Goal: Task Accomplishment & Management: Use online tool/utility

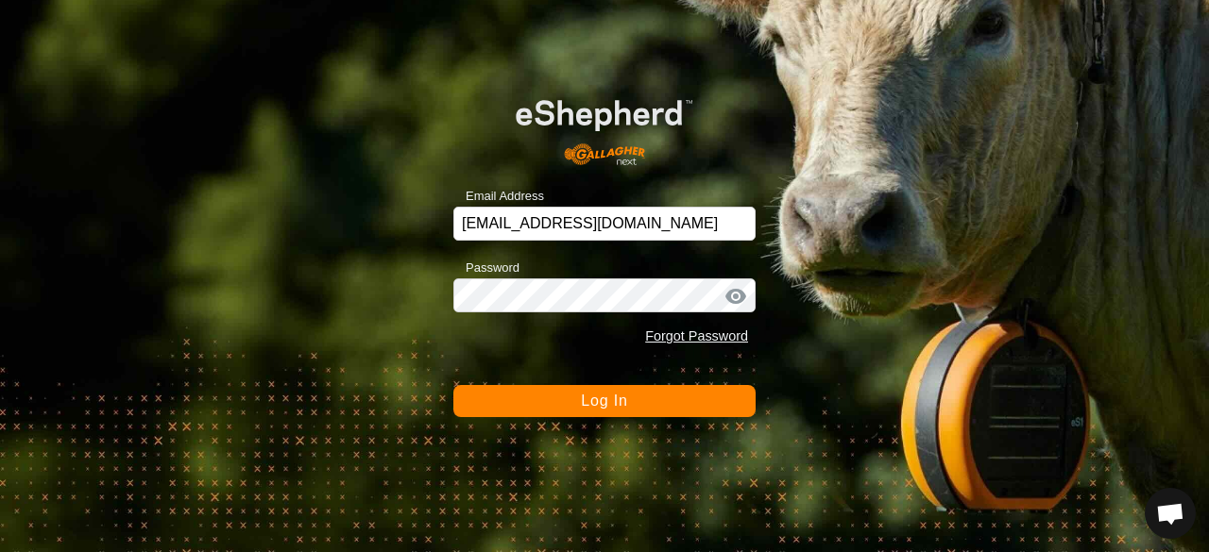
click at [666, 418] on div "Email Address faulktyler96@hotmail.com Password Forgot Password Log In" at bounding box center [604, 276] width 1209 height 552
click at [669, 395] on button "Log In" at bounding box center [604, 401] width 302 height 32
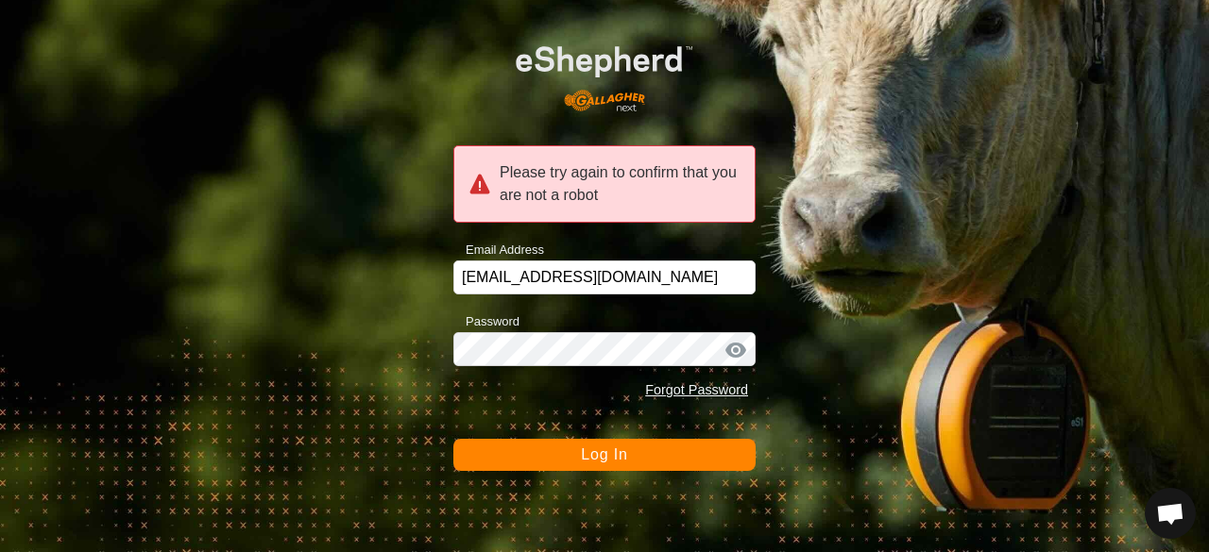
click at [593, 444] on button "Log In" at bounding box center [604, 455] width 302 height 32
click at [591, 458] on span "Log In" at bounding box center [604, 455] width 46 height 16
click at [384, 356] on div "Please try again to confirm that you are not a robot Email Address faulktyler96…" at bounding box center [604, 276] width 1209 height 552
click at [494, 452] on button "Log In" at bounding box center [604, 455] width 302 height 32
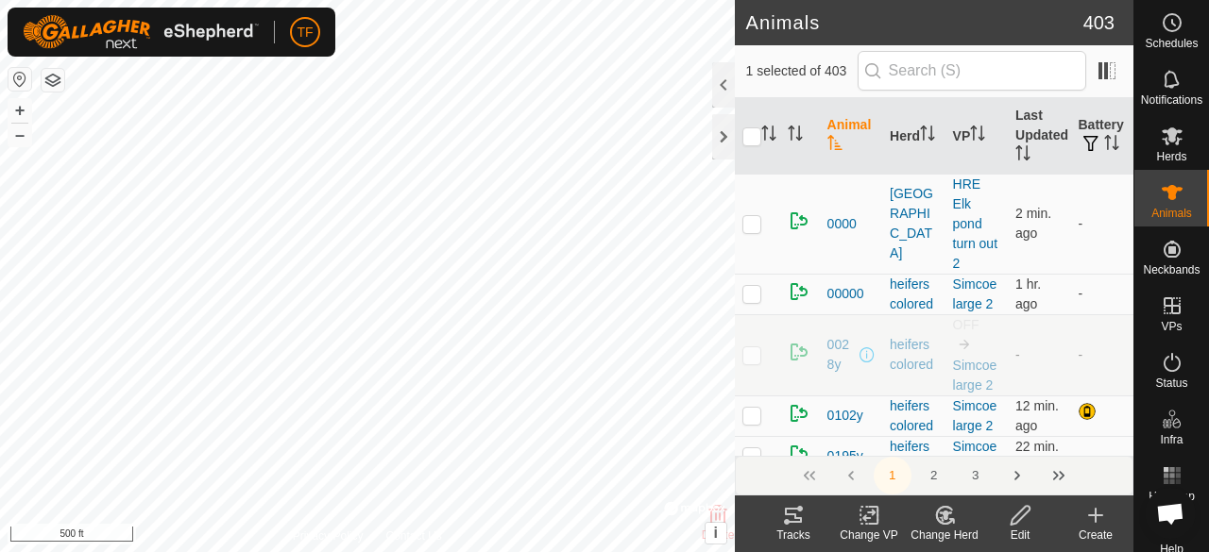
click at [946, 520] on icon at bounding box center [945, 515] width 24 height 23
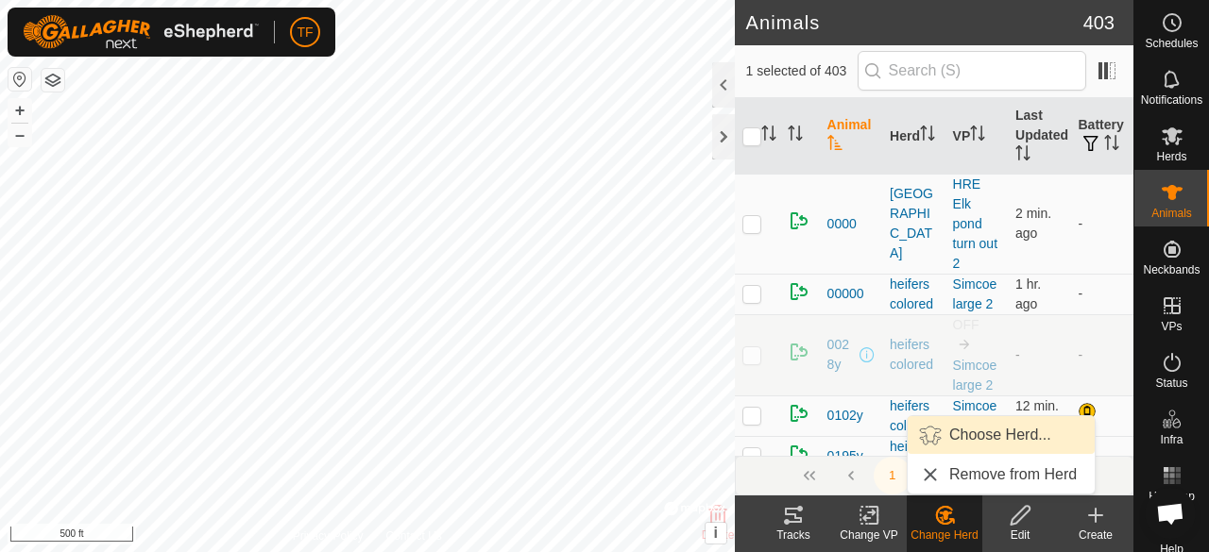
click at [940, 440] on link "Choose Herd..." at bounding box center [1000, 435] width 187 height 38
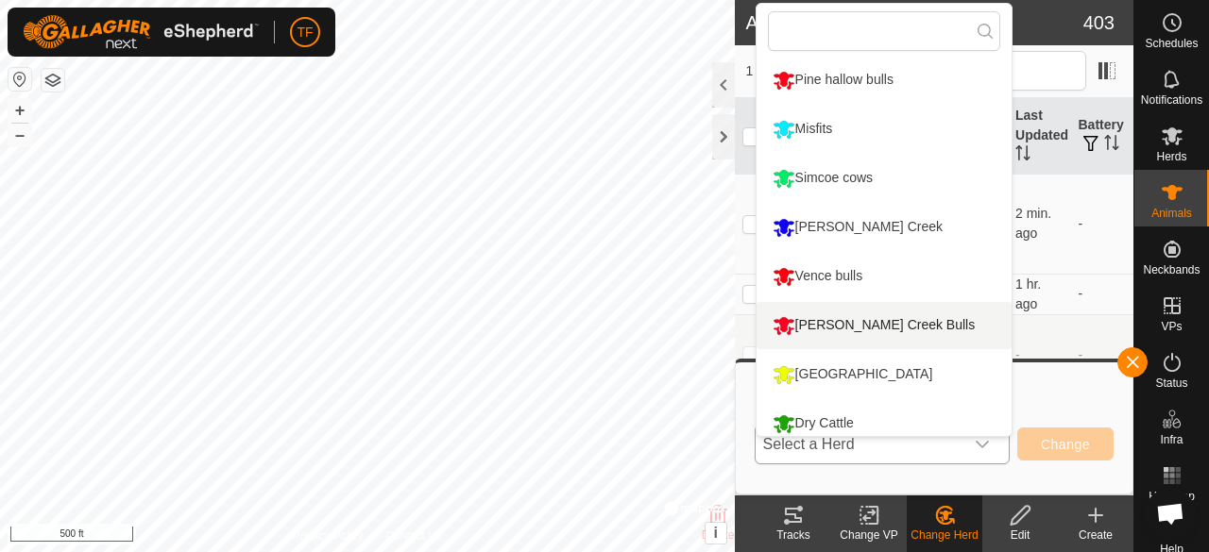
scroll to position [308, 0]
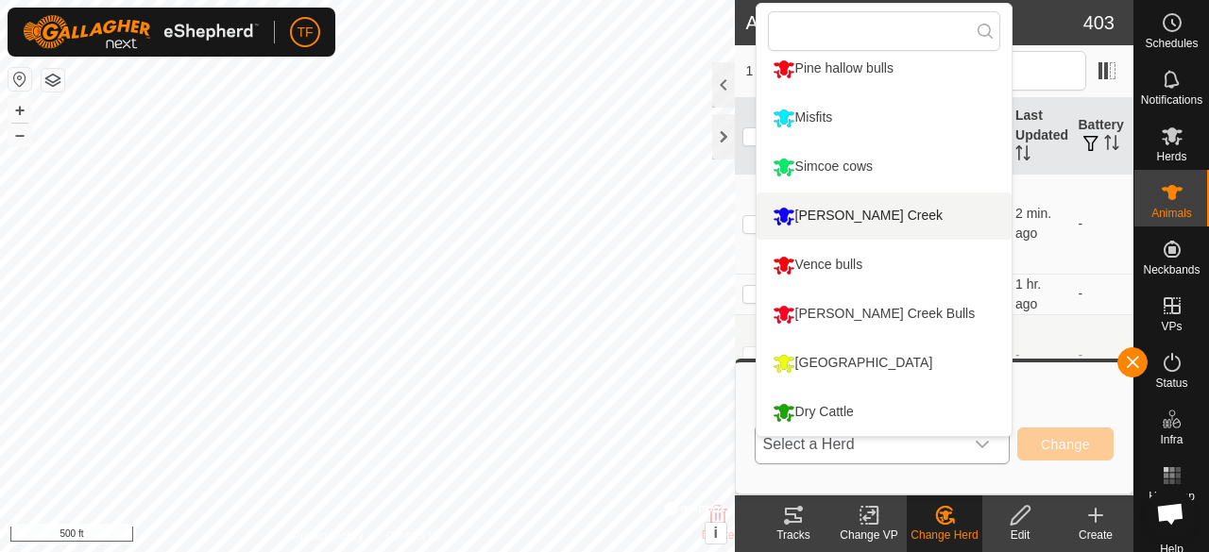
click at [847, 203] on li "[PERSON_NAME] Creek" at bounding box center [883, 216] width 255 height 47
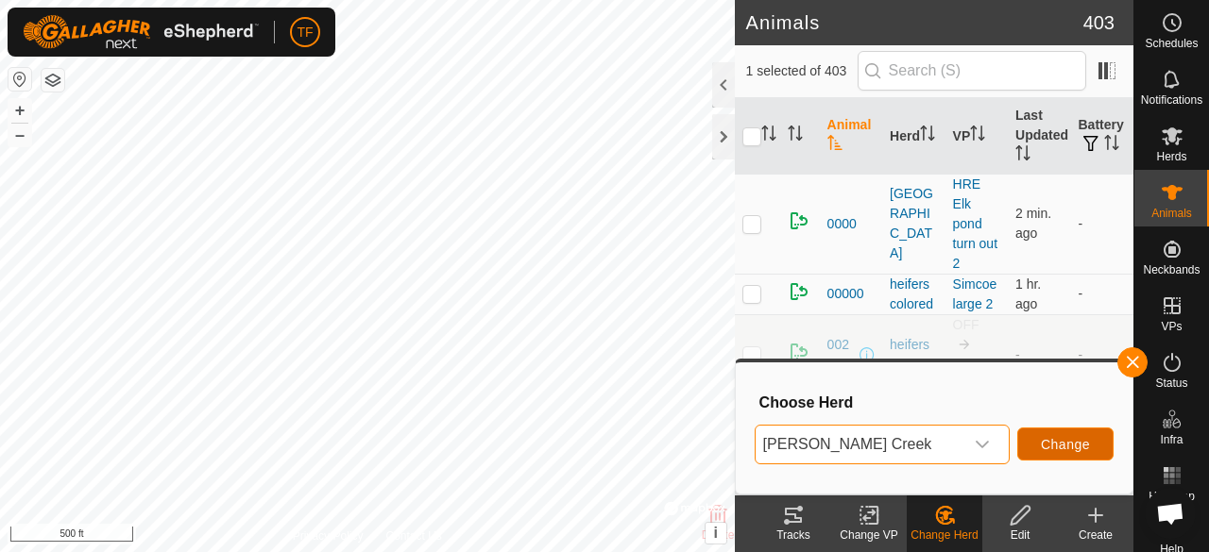
click at [1057, 440] on span "Change" at bounding box center [1065, 444] width 49 height 15
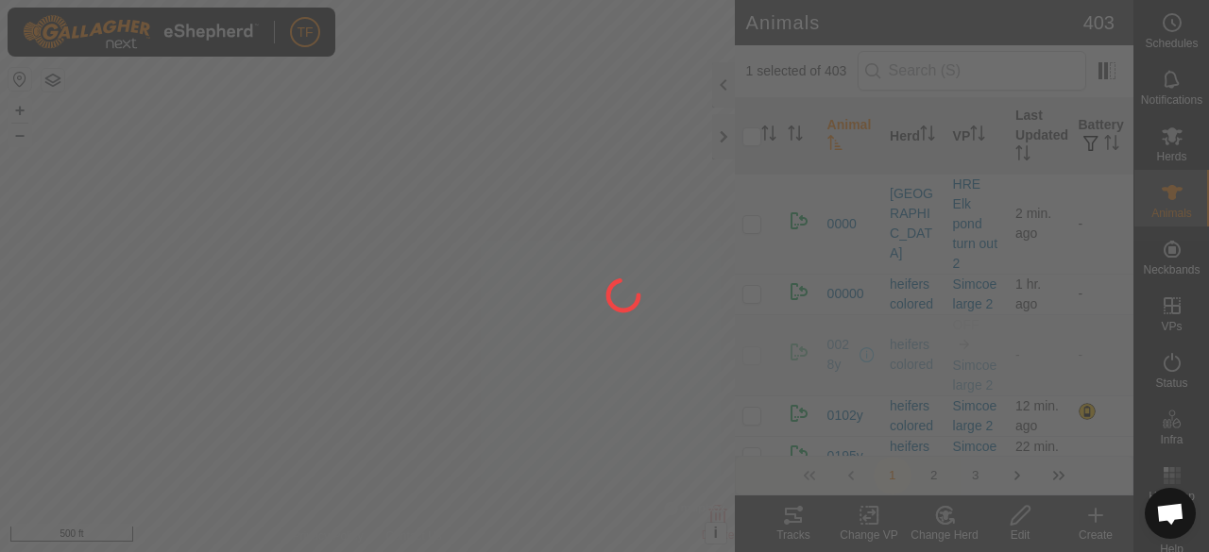
checkbox input "false"
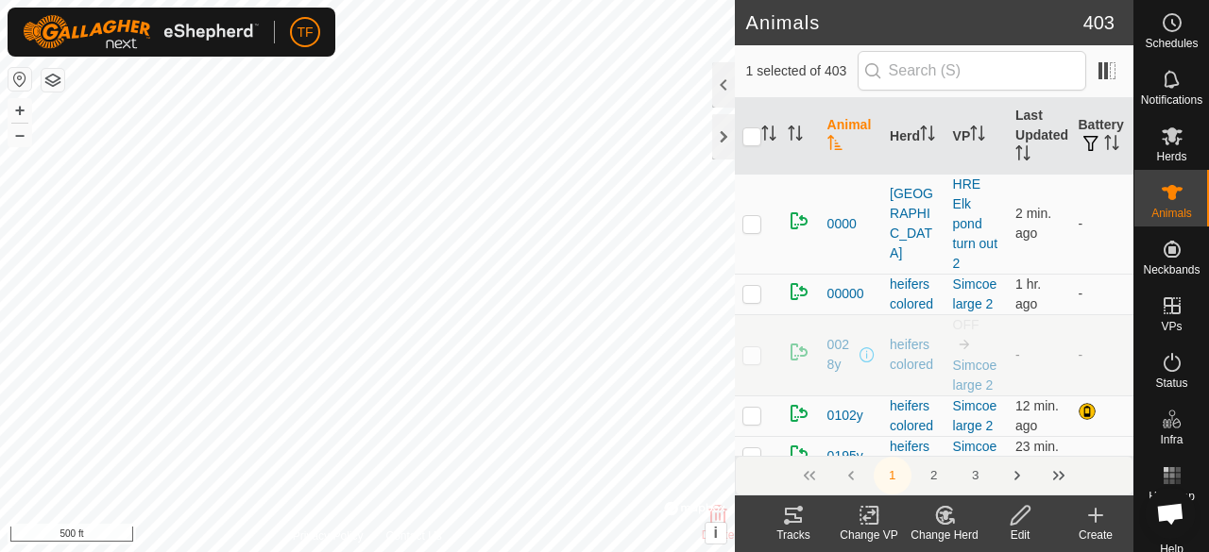
click at [947, 520] on icon at bounding box center [945, 515] width 24 height 23
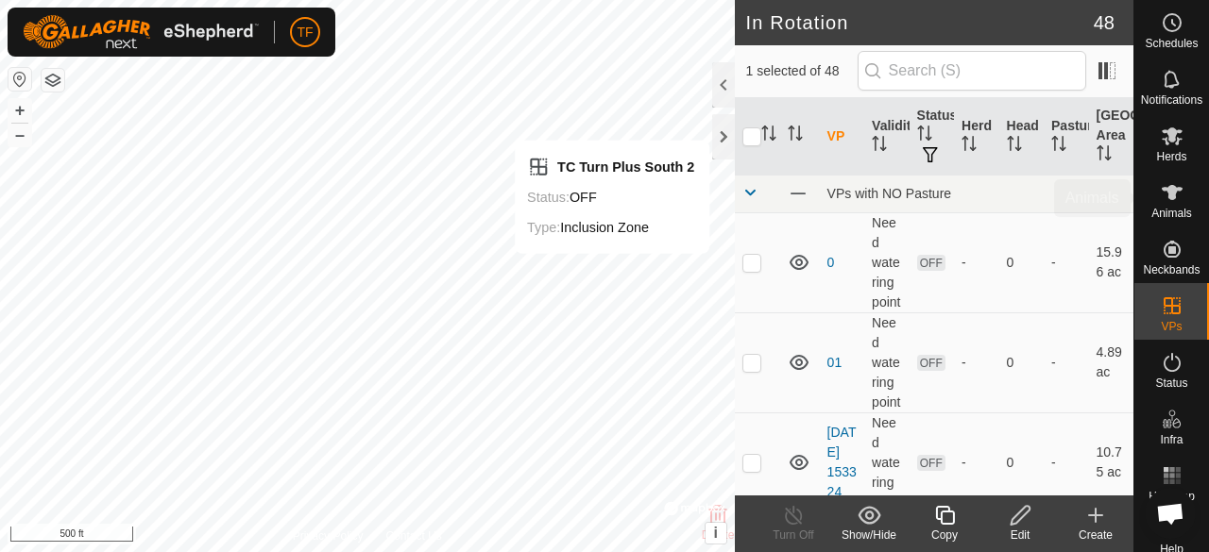
click at [1167, 198] on icon at bounding box center [1171, 192] width 21 height 15
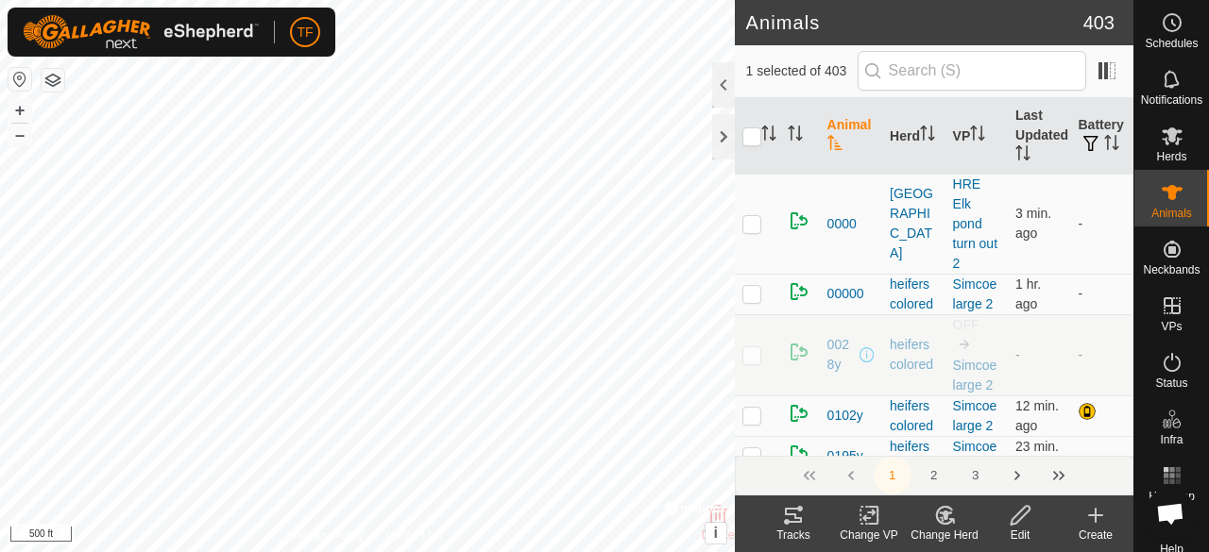
click at [949, 522] on icon at bounding box center [944, 515] width 16 height 17
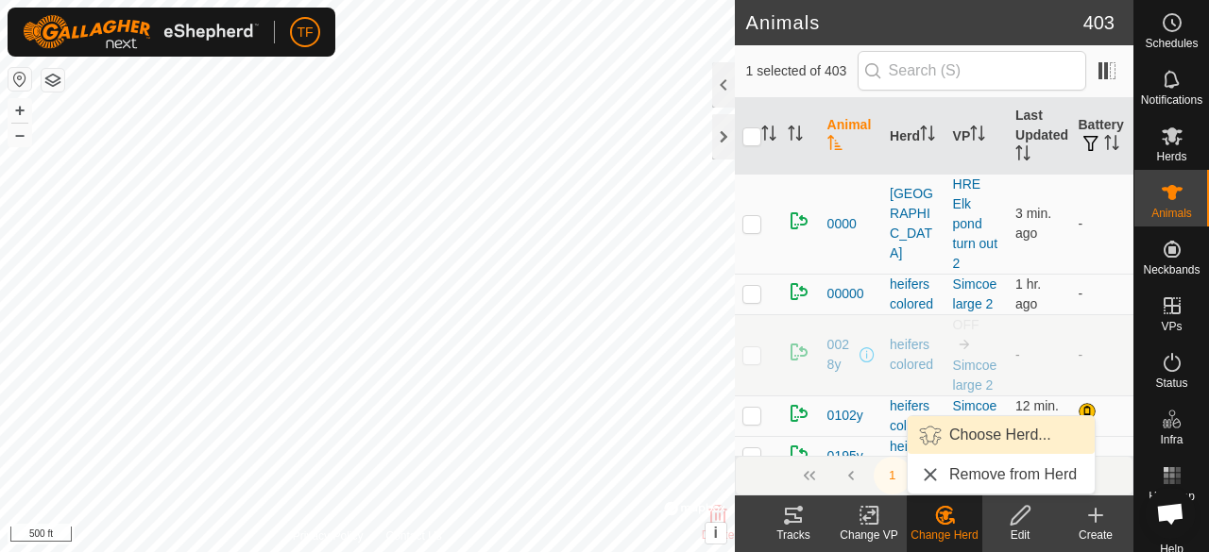
click at [971, 437] on link "Choose Herd..." at bounding box center [1000, 435] width 187 height 38
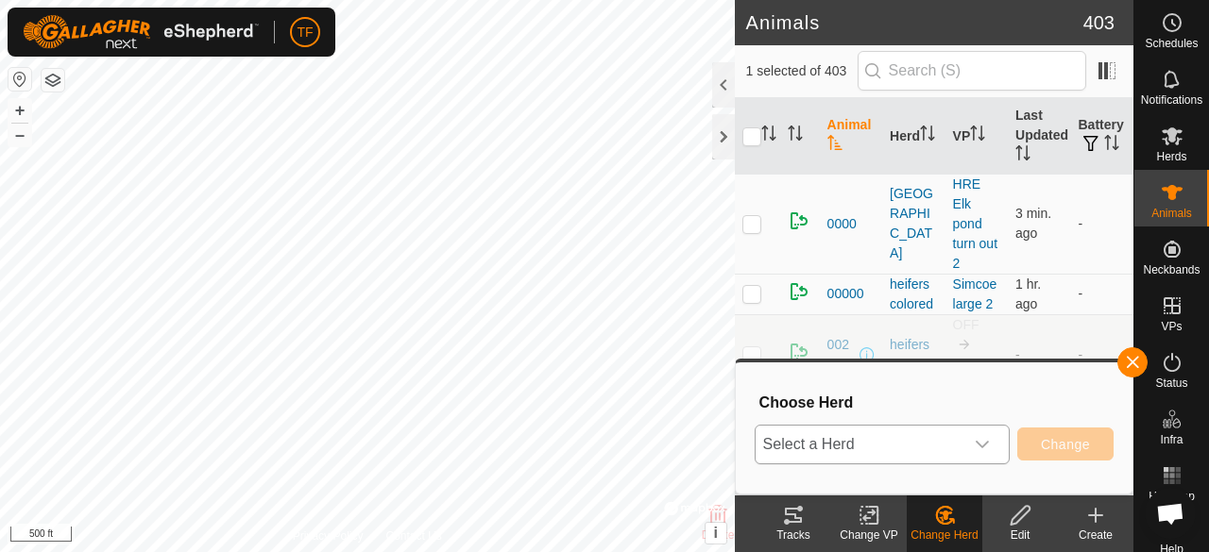
click at [986, 447] on icon "dropdown trigger" at bounding box center [982, 444] width 15 height 15
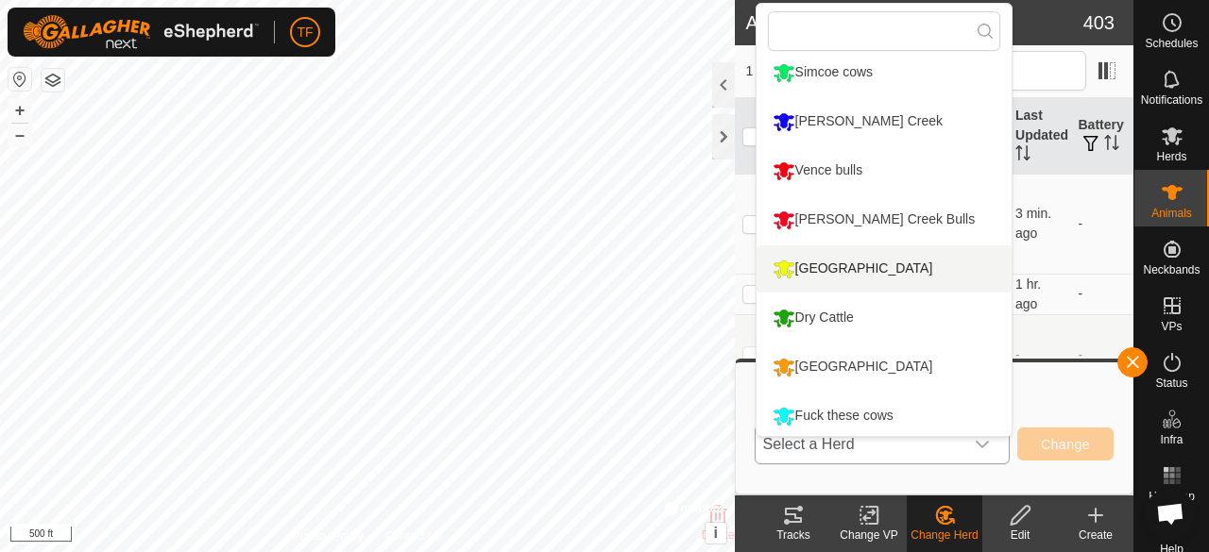
scroll to position [406, 0]
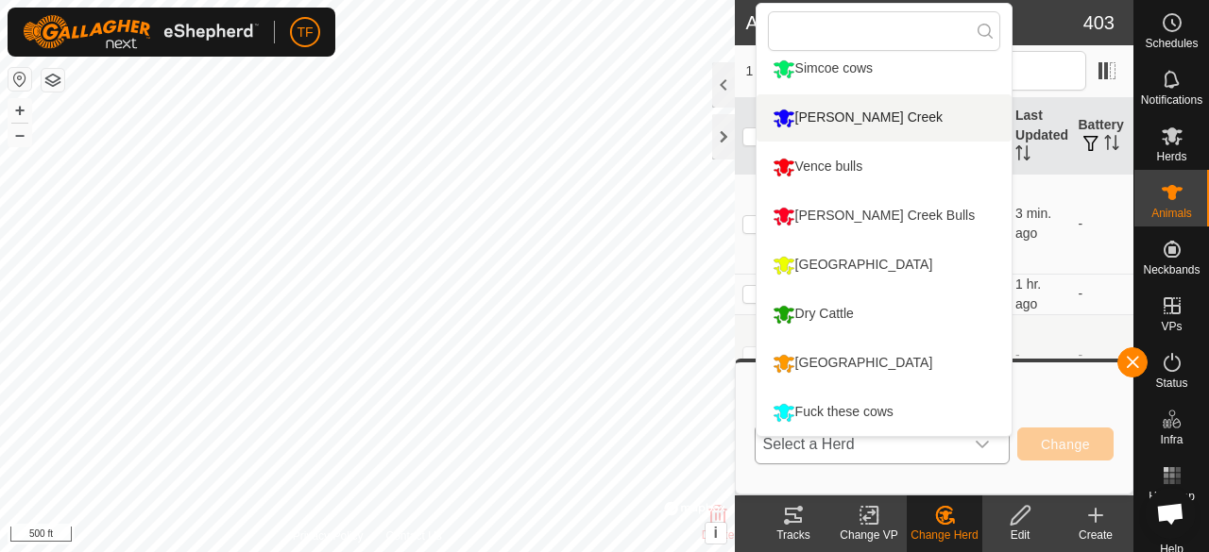
click at [856, 118] on li "[PERSON_NAME] Creek" at bounding box center [883, 117] width 255 height 47
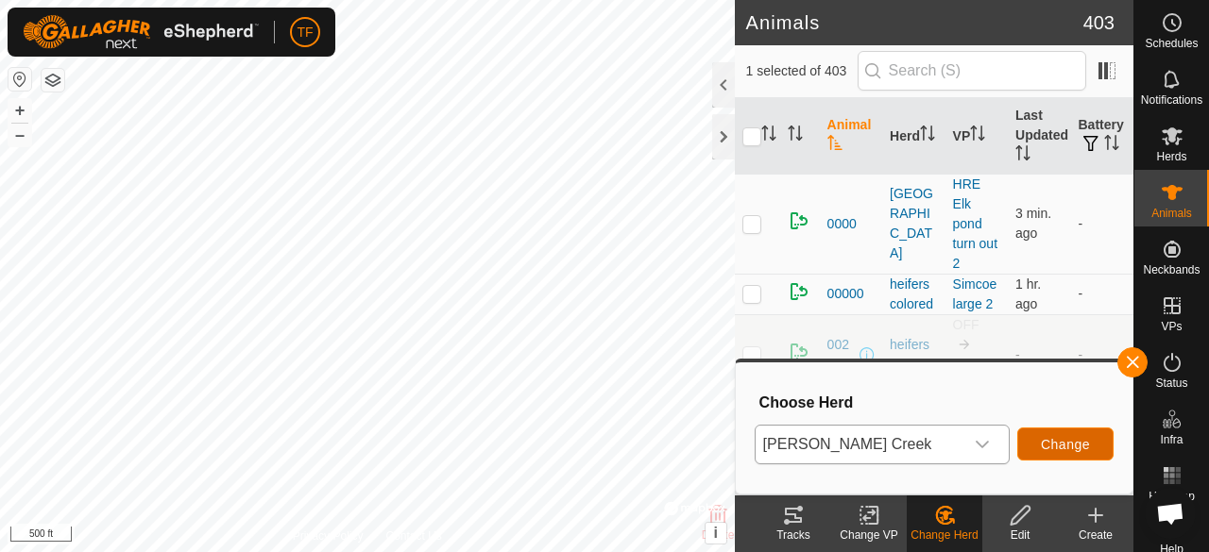
click at [1050, 437] on span "Change" at bounding box center [1065, 444] width 49 height 15
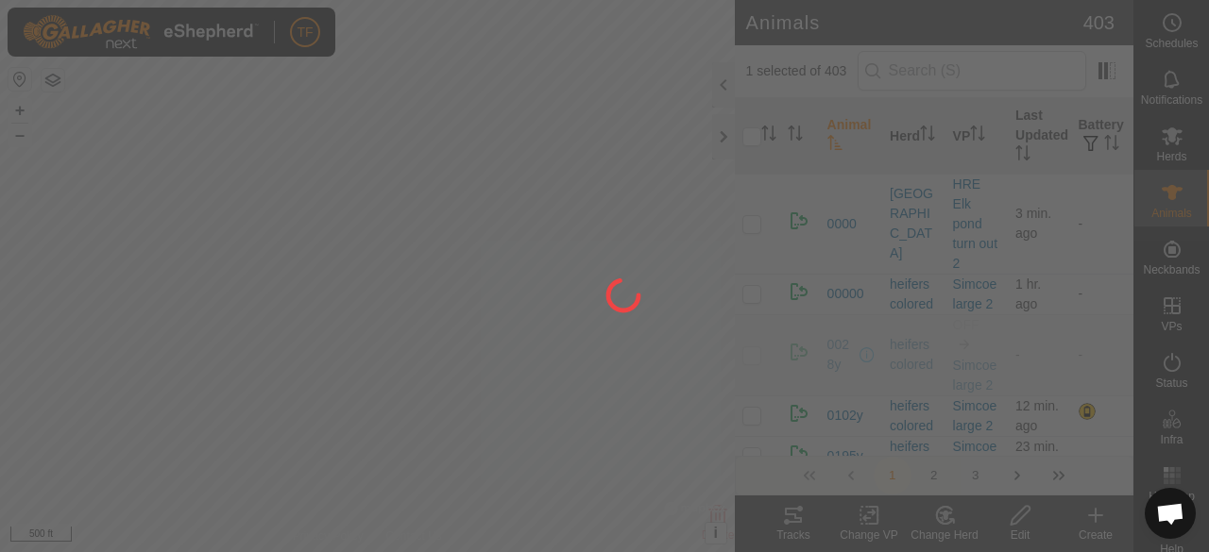
checkbox input "false"
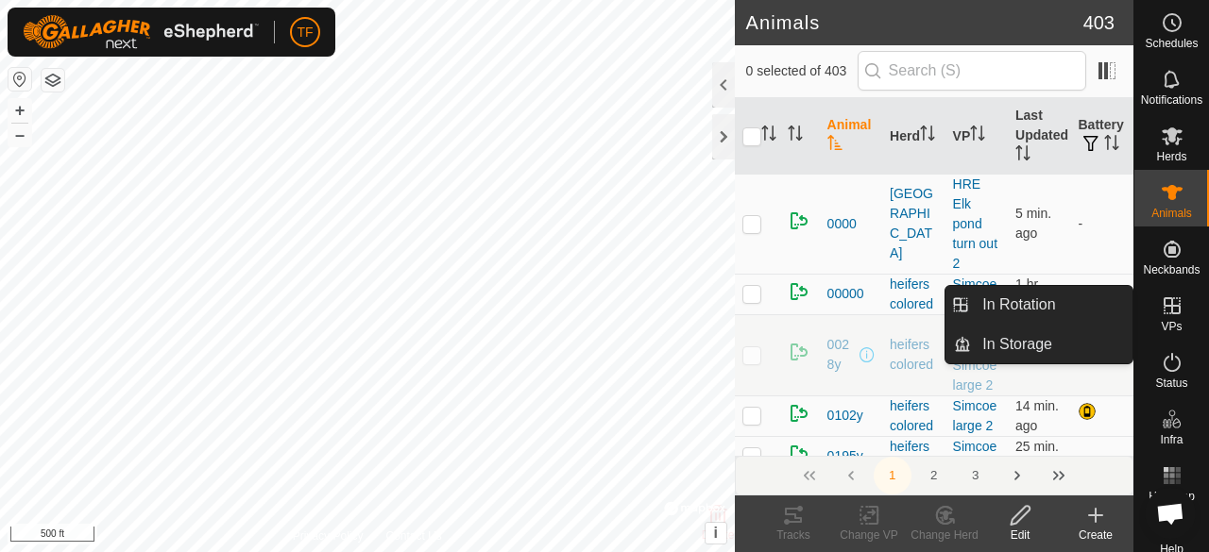
click at [1170, 307] on icon at bounding box center [1172, 306] width 23 height 23
click at [1069, 306] on link "In Rotation" at bounding box center [1051, 305] width 161 height 38
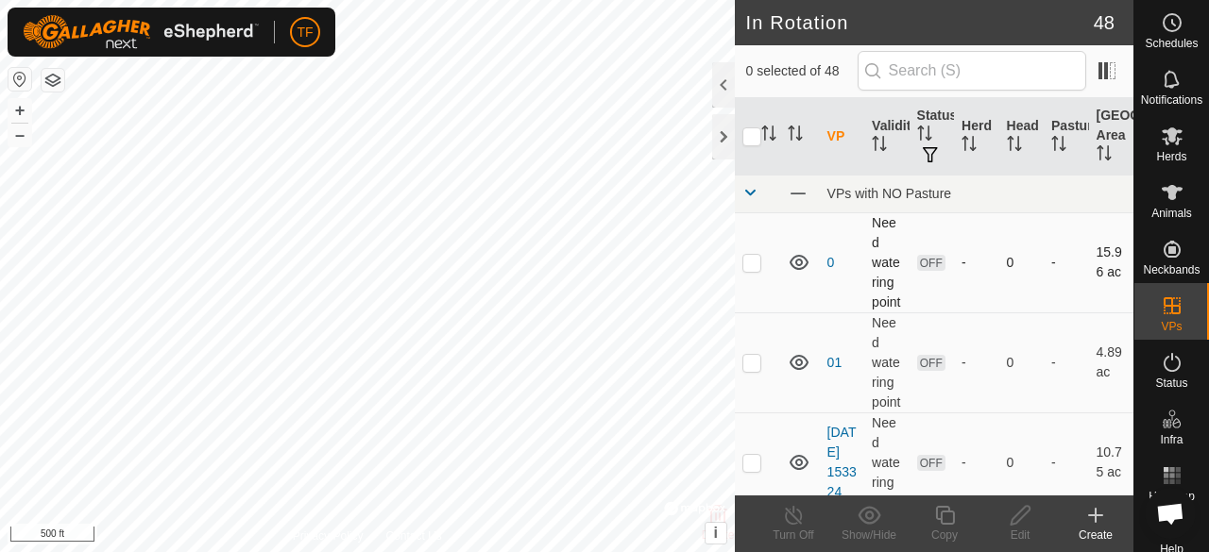
checkbox input "true"
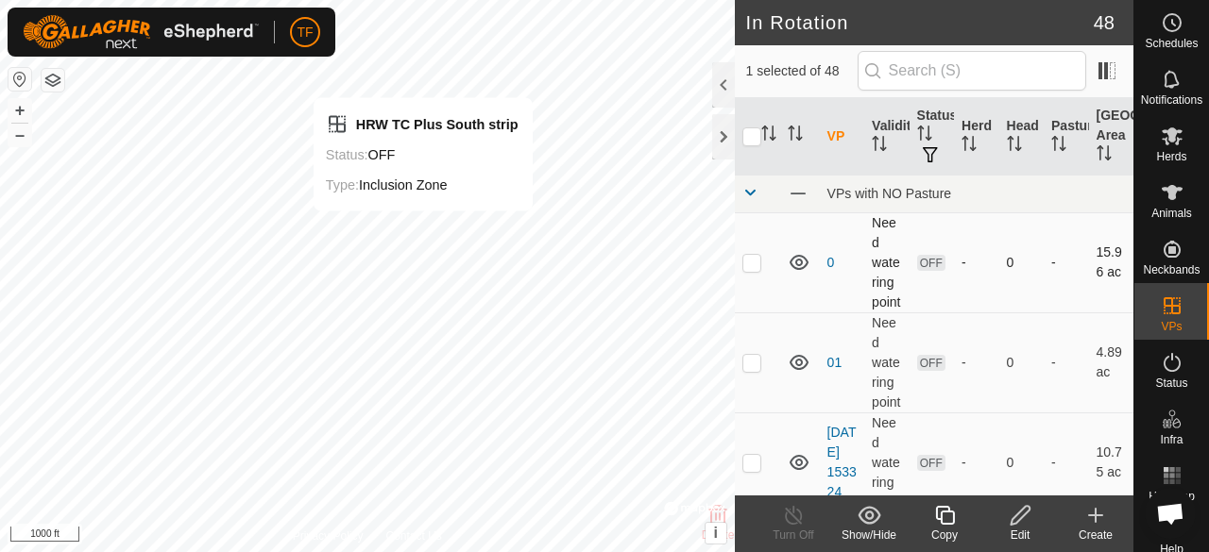
checkbox input "true"
checkbox input "false"
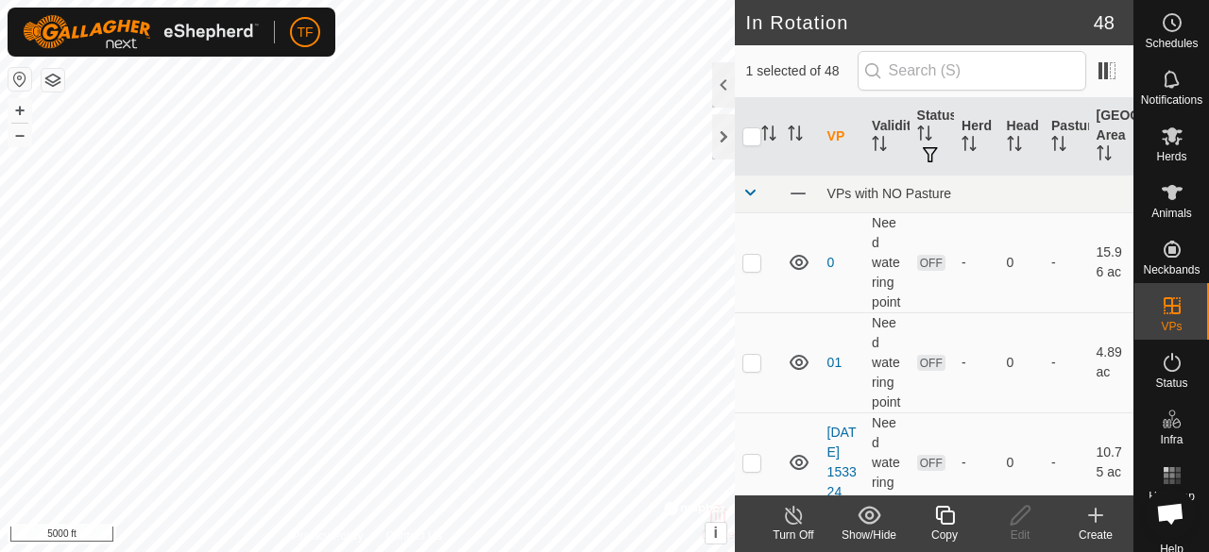
click at [951, 514] on icon at bounding box center [945, 515] width 24 height 23
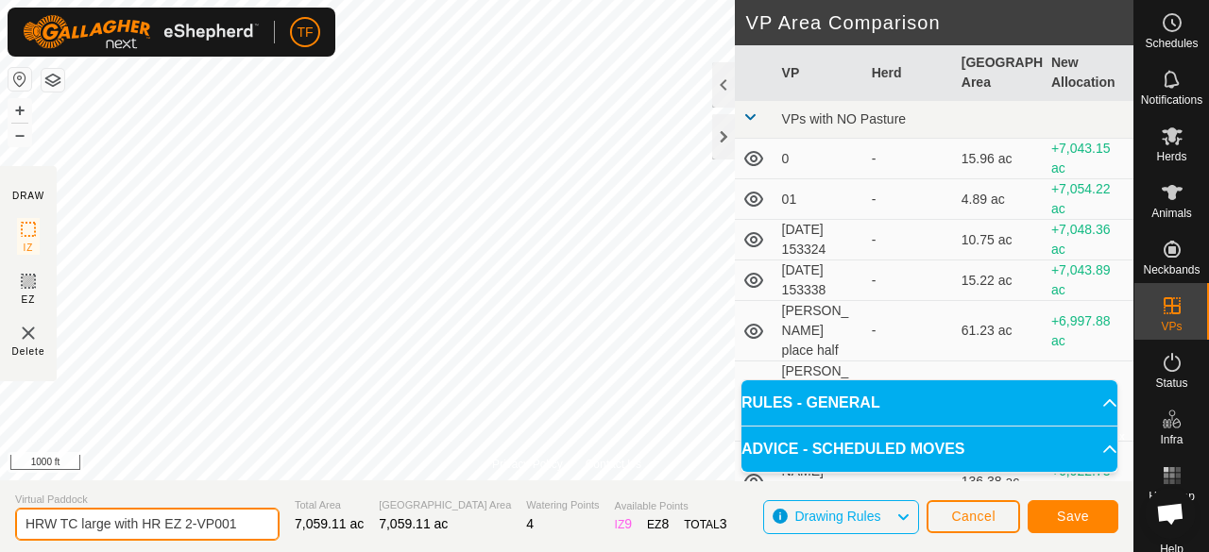
click at [257, 523] on input "HRW TC large with HR EZ 2-VP001" at bounding box center [147, 524] width 264 height 33
type input "HRW TC large with HR EZ 3"
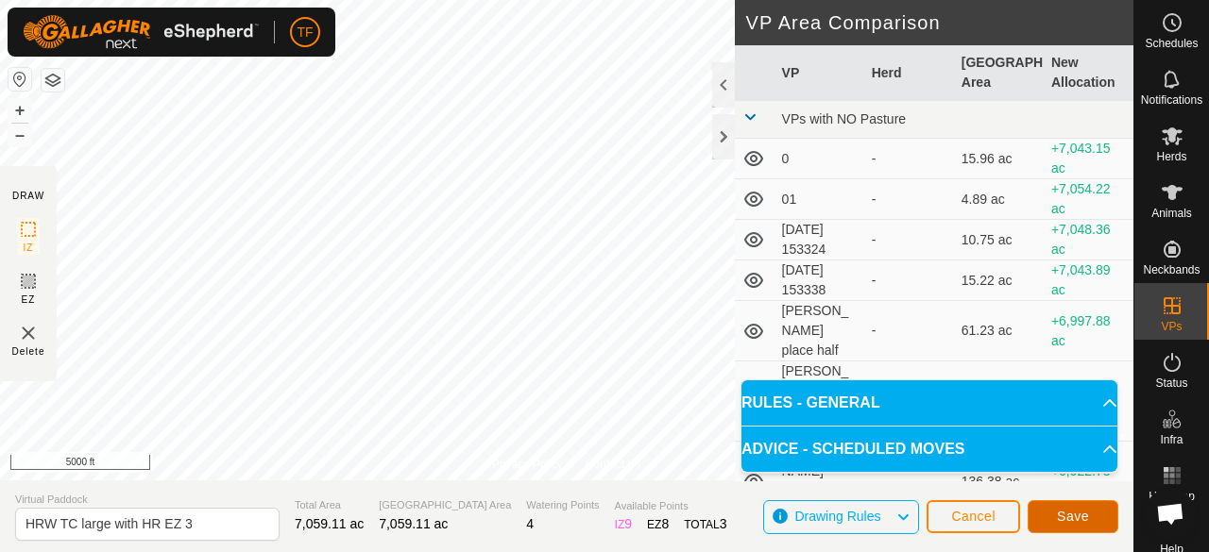
click at [1091, 512] on button "Save" at bounding box center [1072, 516] width 91 height 33
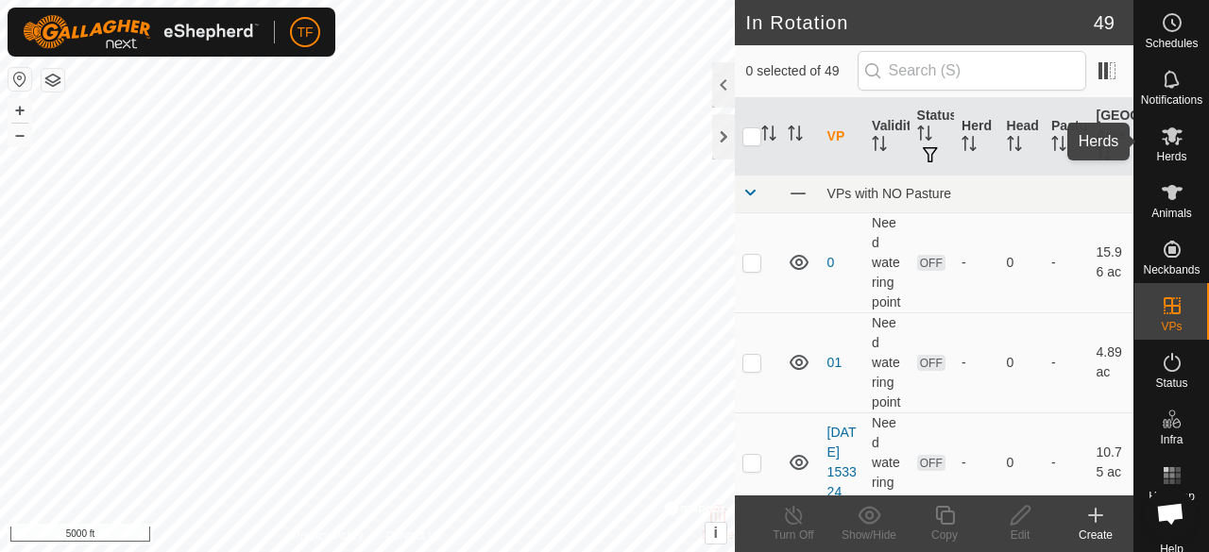
click at [1168, 155] on span "Herds" at bounding box center [1171, 156] width 30 height 11
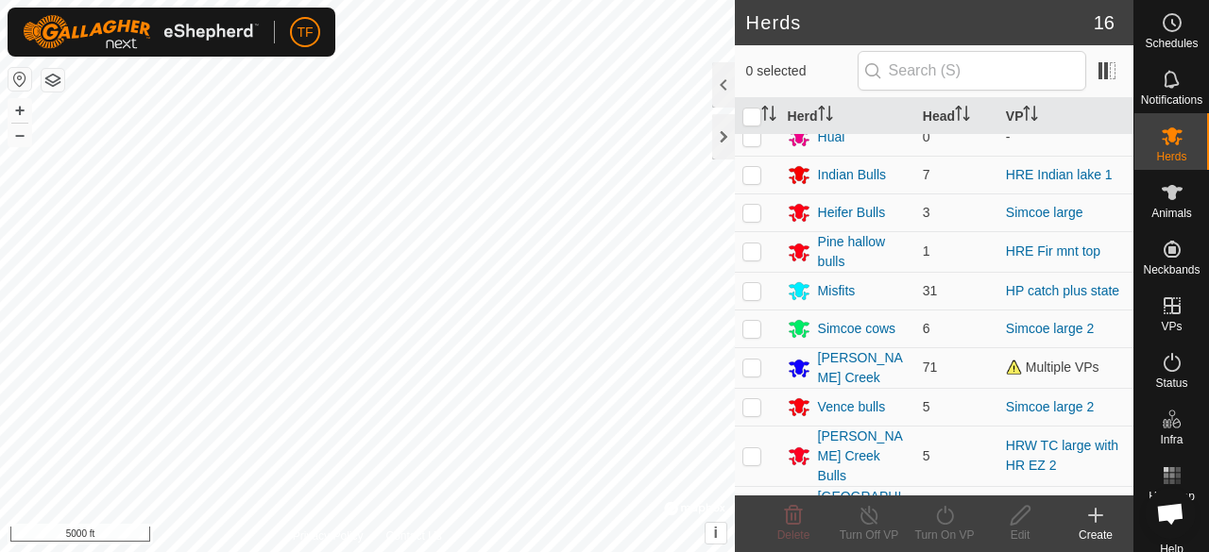
scroll to position [259, 0]
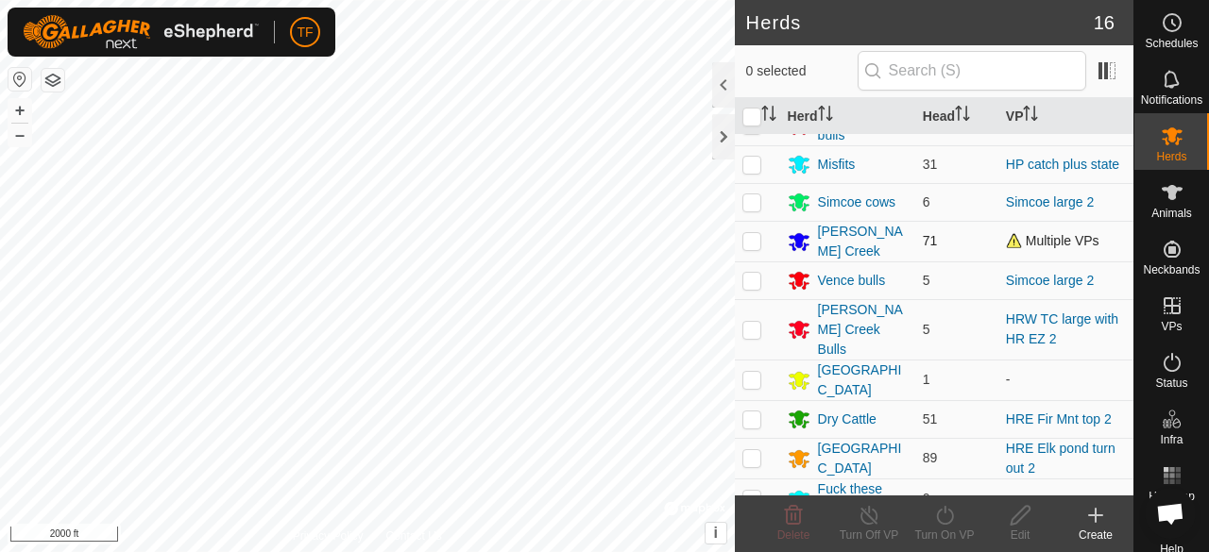
click at [754, 239] on p-checkbox at bounding box center [751, 240] width 19 height 15
checkbox input "true"
click at [944, 514] on icon at bounding box center [945, 515] width 24 height 23
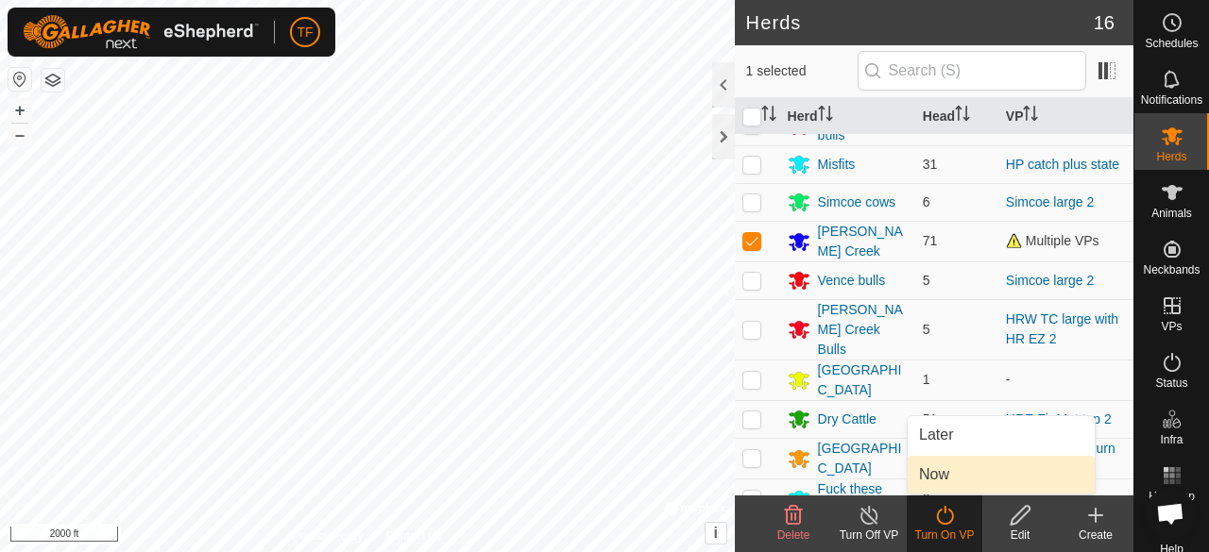
click at [940, 475] on link "Now" at bounding box center [1000, 475] width 187 height 38
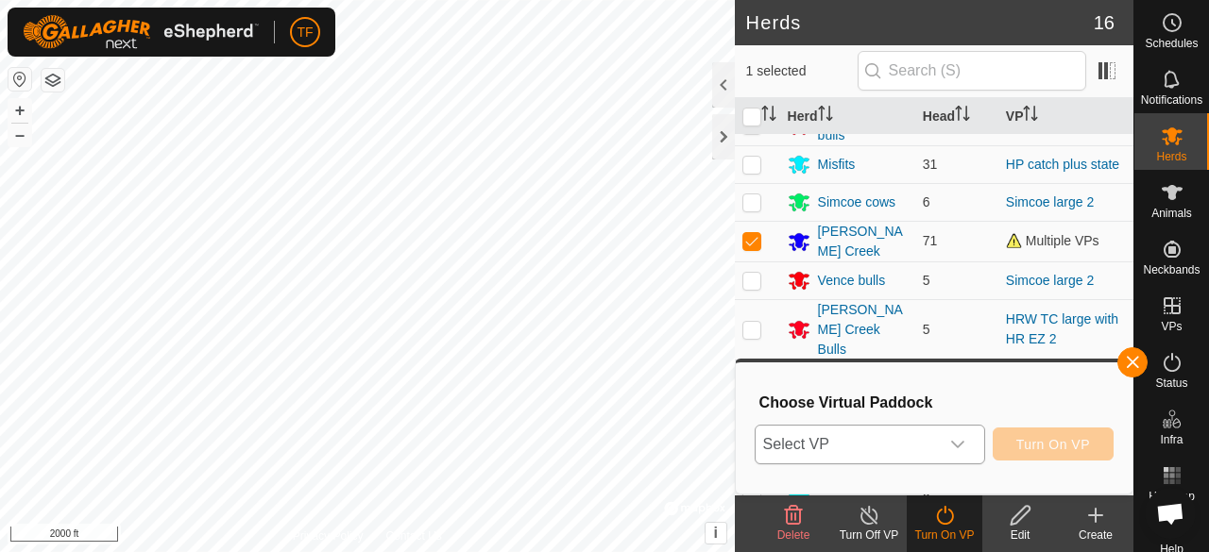
click at [959, 445] on icon "dropdown trigger" at bounding box center [957, 445] width 13 height 8
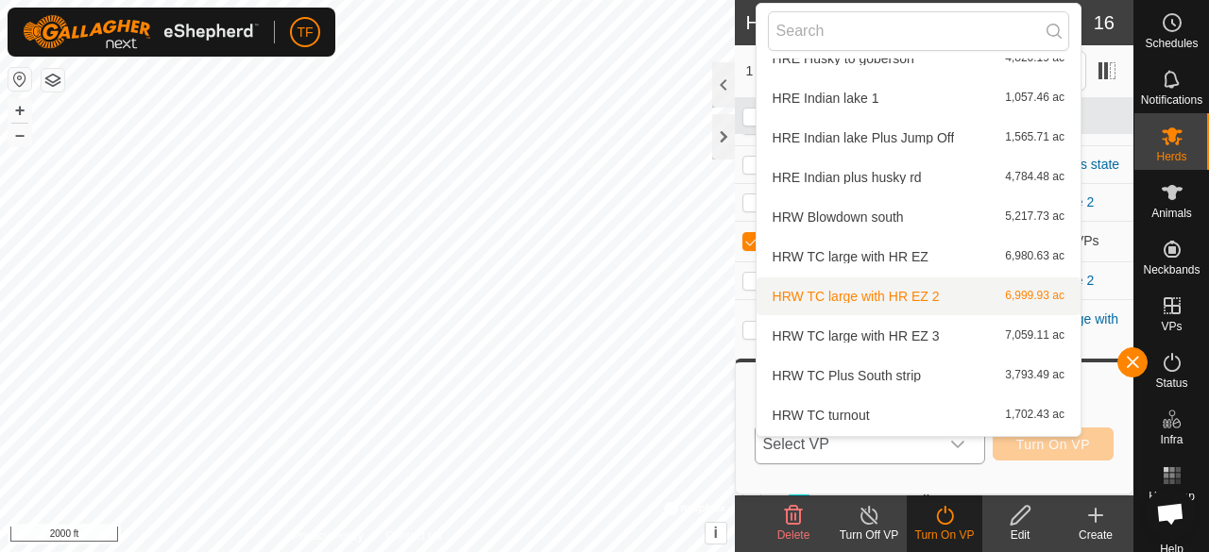
scroll to position [965, 0]
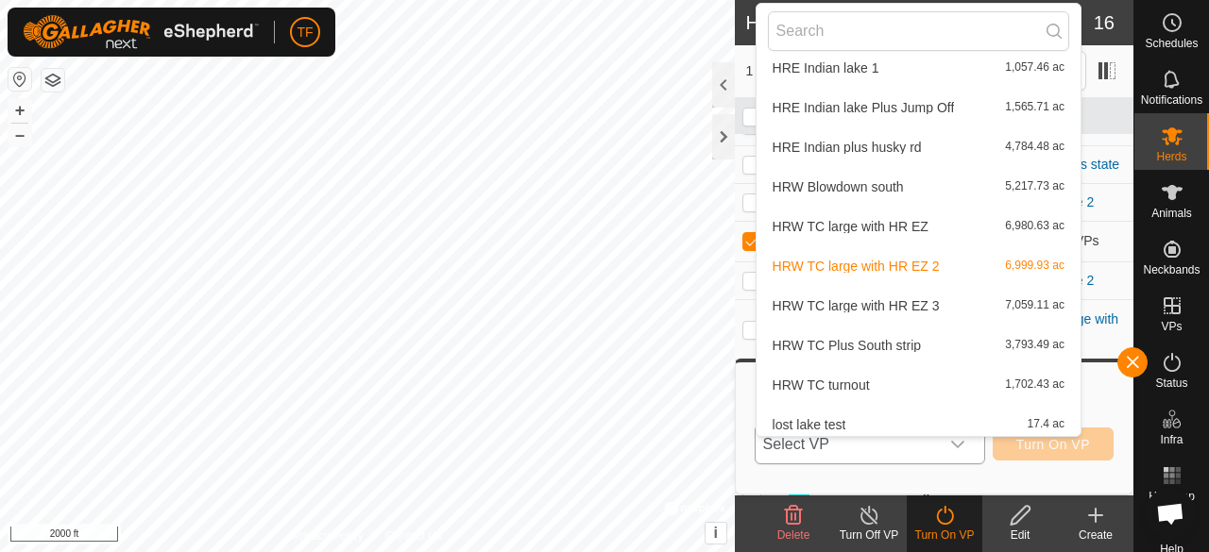
click at [912, 303] on li "HRW TC large with HR EZ 3 7,059.11 ac" at bounding box center [918, 306] width 324 height 38
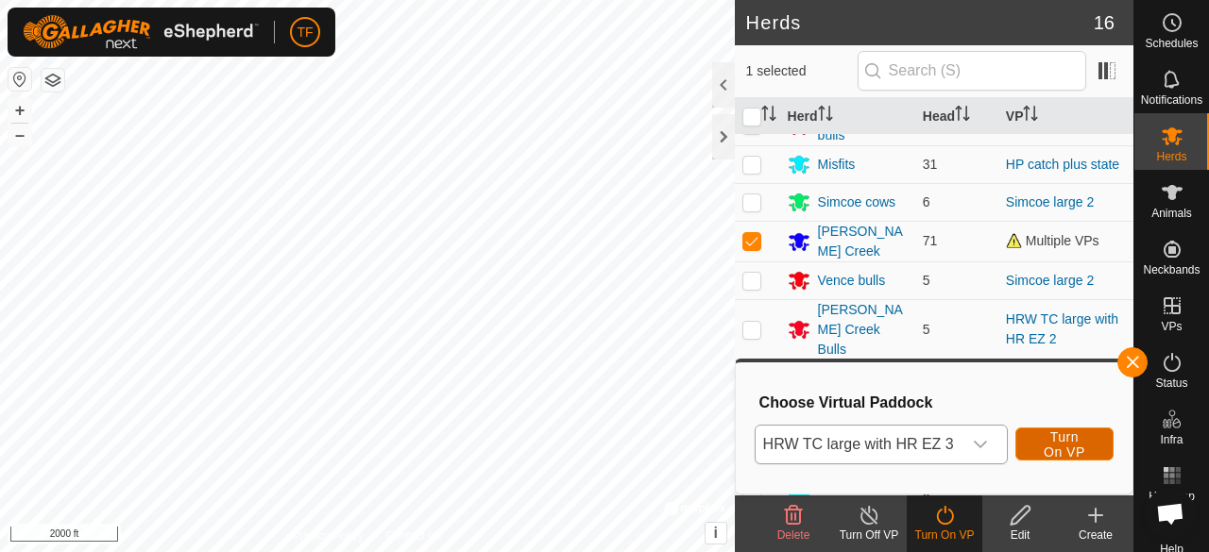
click at [1047, 438] on span "Turn On VP" at bounding box center [1064, 445] width 51 height 30
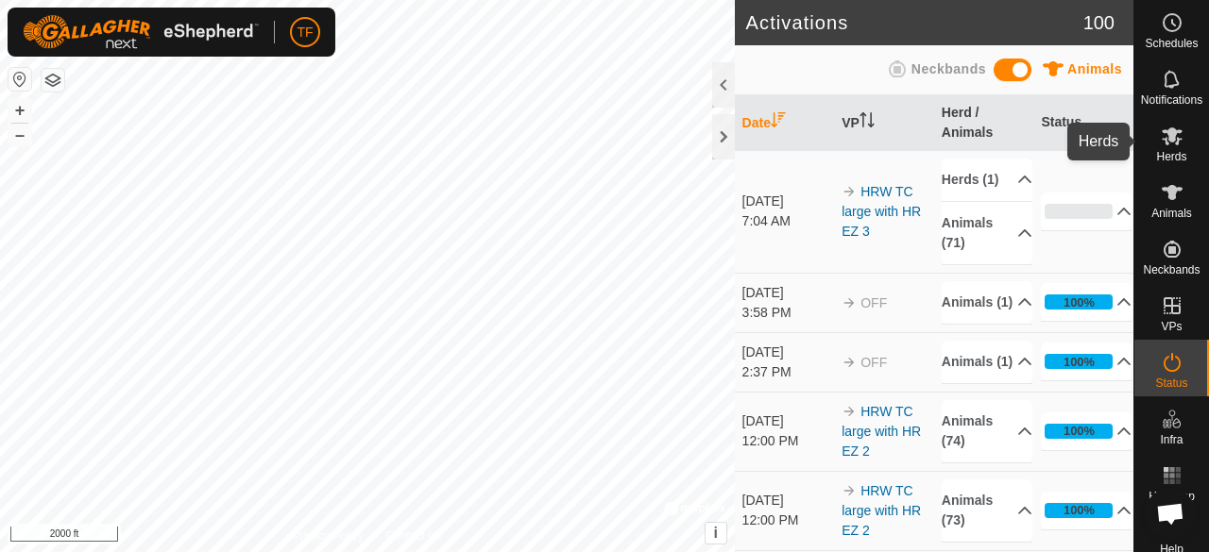
click at [1167, 139] on icon at bounding box center [1172, 136] width 23 height 23
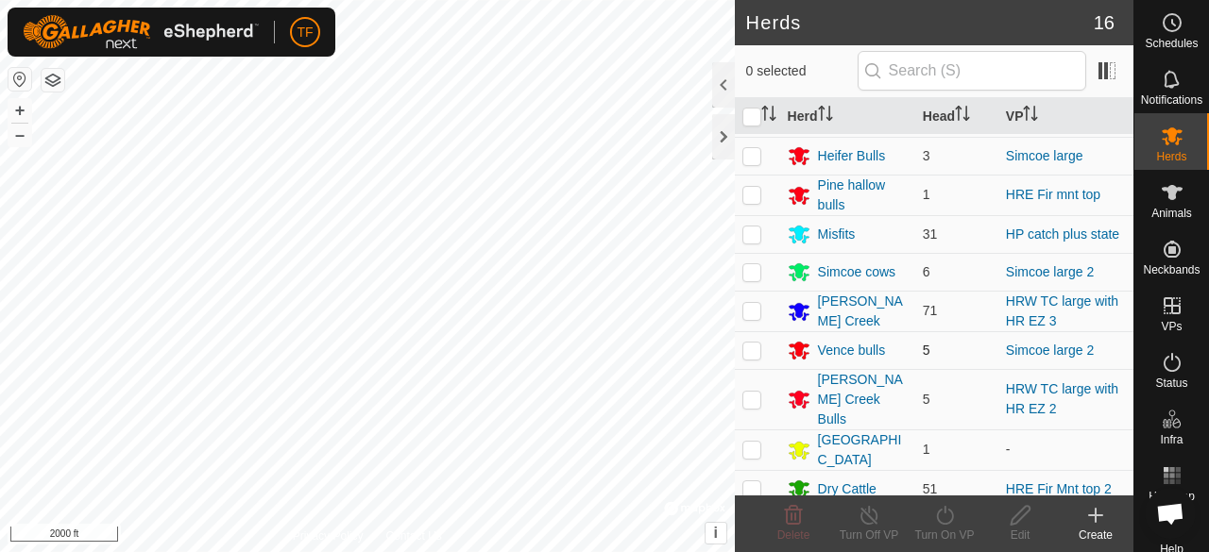
scroll to position [262, 0]
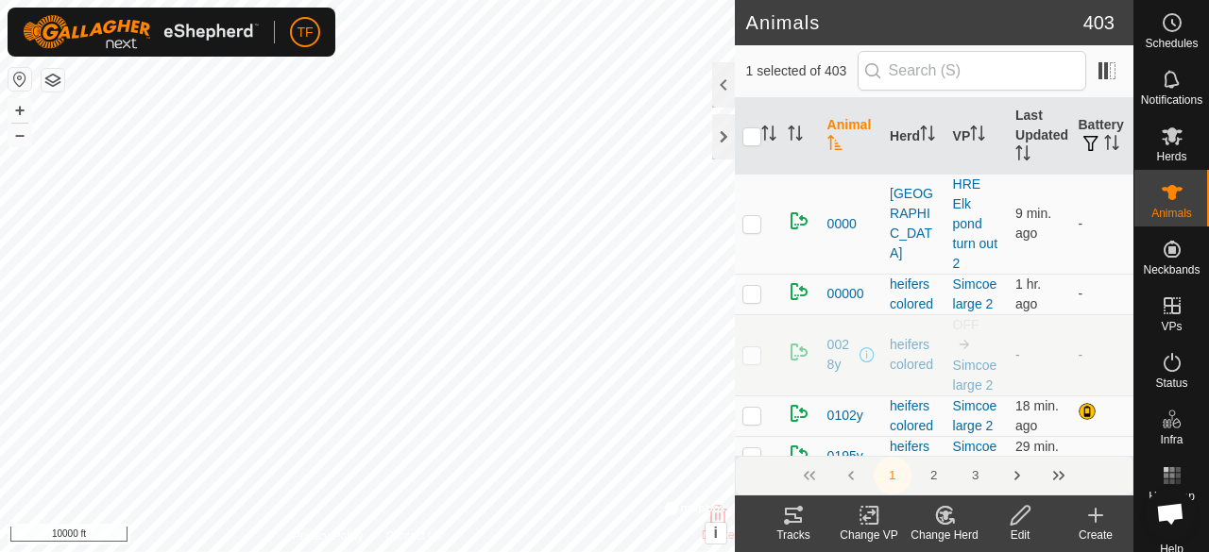
click at [873, 520] on icon at bounding box center [869, 515] width 24 height 23
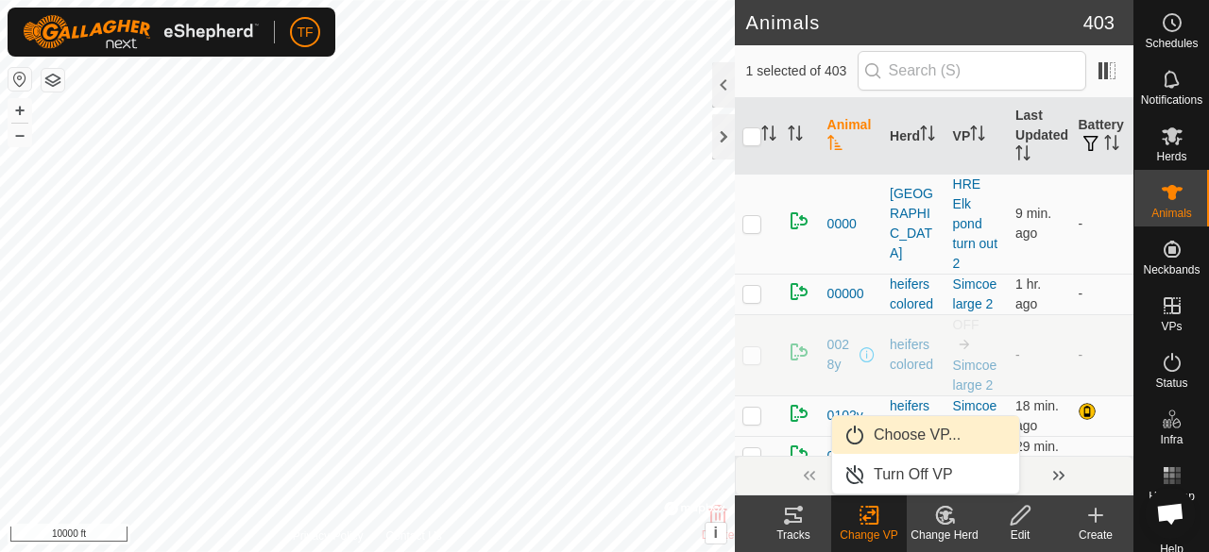
click at [902, 438] on link "Choose VP..." at bounding box center [925, 435] width 187 height 38
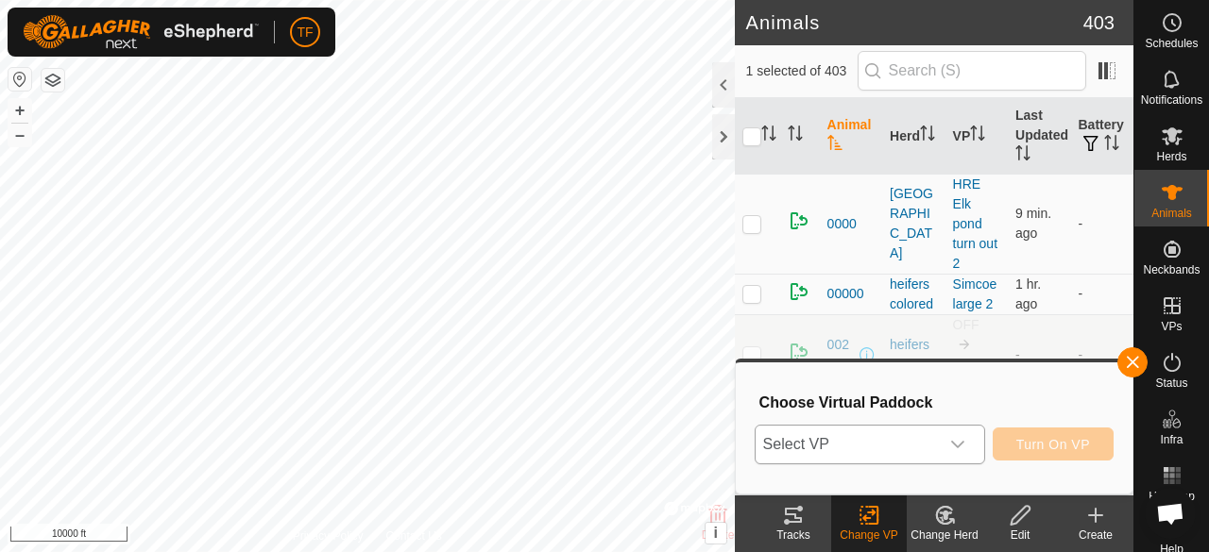
drag, startPoint x: 967, startPoint y: 443, endPoint x: 942, endPoint y: 440, distance: 24.7
click at [965, 443] on div "dropdown trigger" at bounding box center [958, 445] width 38 height 38
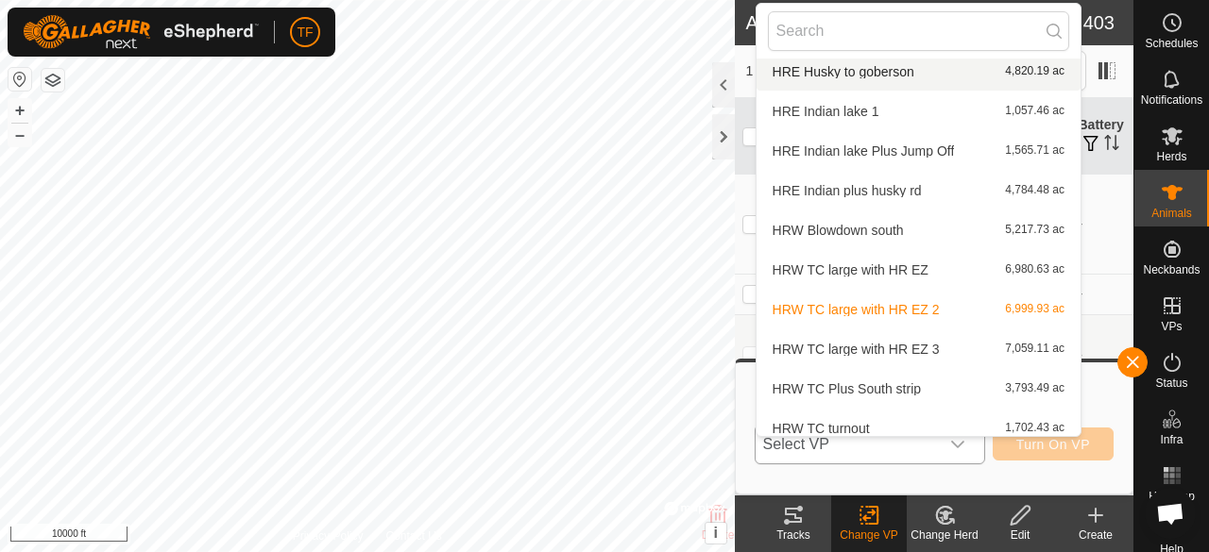
scroll to position [965, 0]
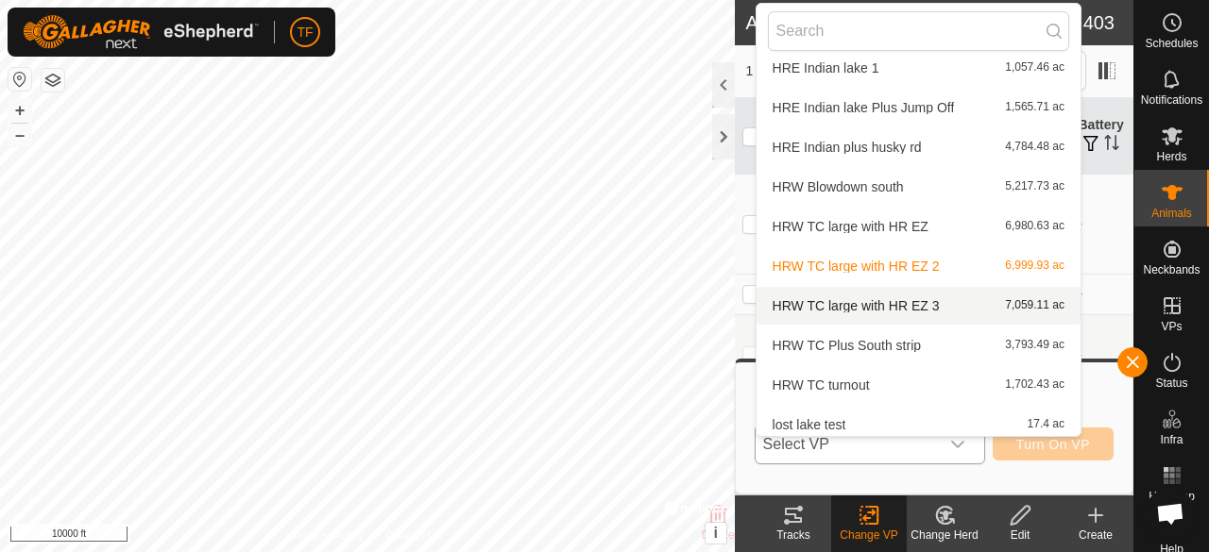
click at [920, 307] on li "HRW TC large with HR EZ 3 7,059.11 ac" at bounding box center [918, 306] width 324 height 38
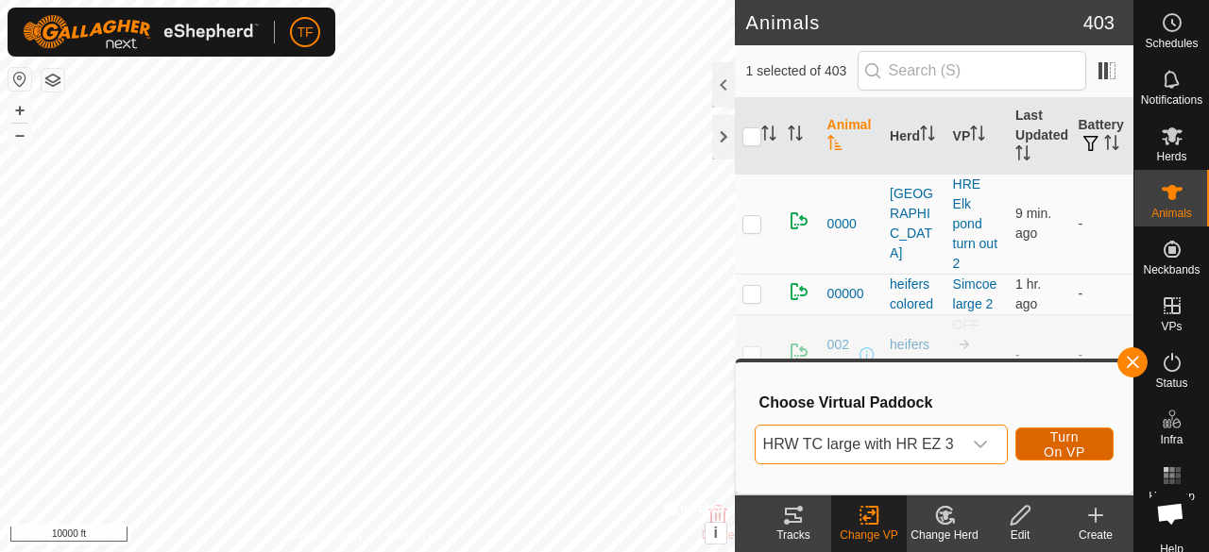
click at [1058, 444] on span "Turn On VP" at bounding box center [1064, 445] width 51 height 30
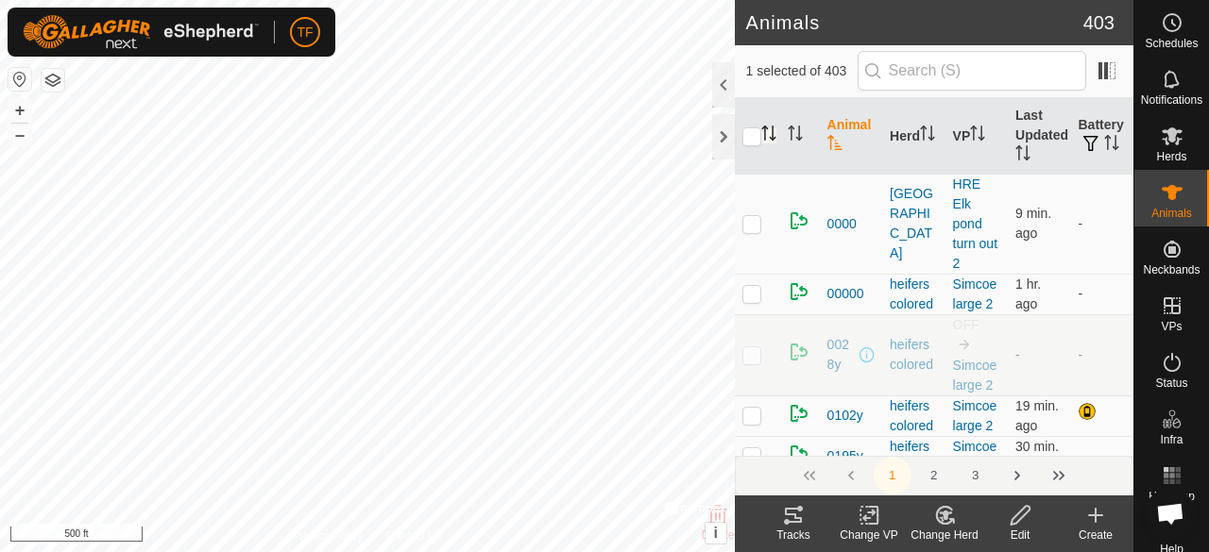
click at [765, 131] on icon "Activate to sort" at bounding box center [768, 133] width 15 height 15
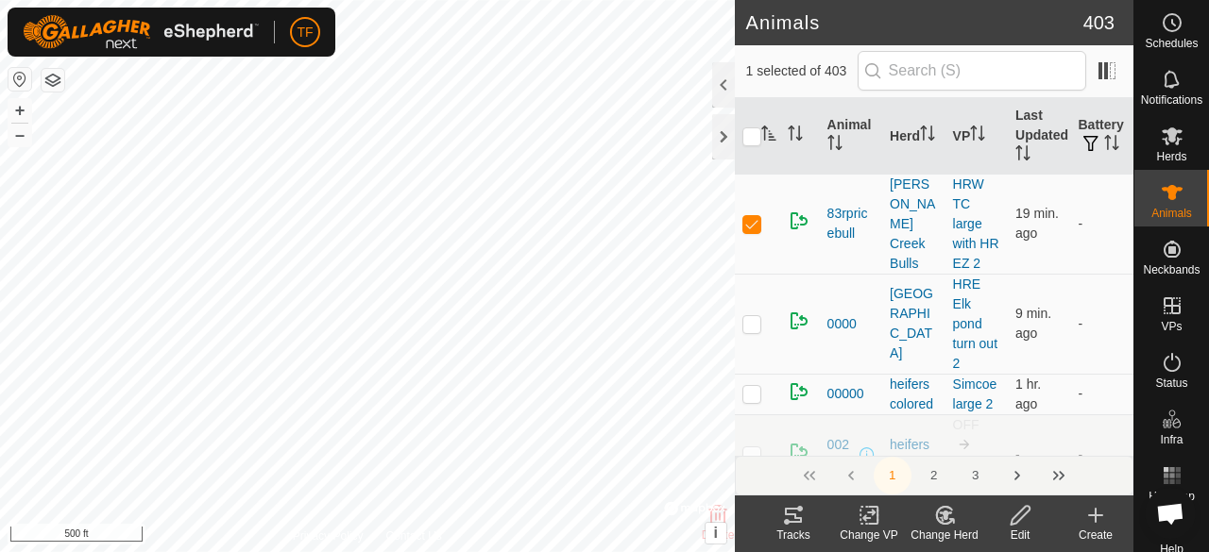
click at [874, 515] on icon at bounding box center [869, 515] width 24 height 23
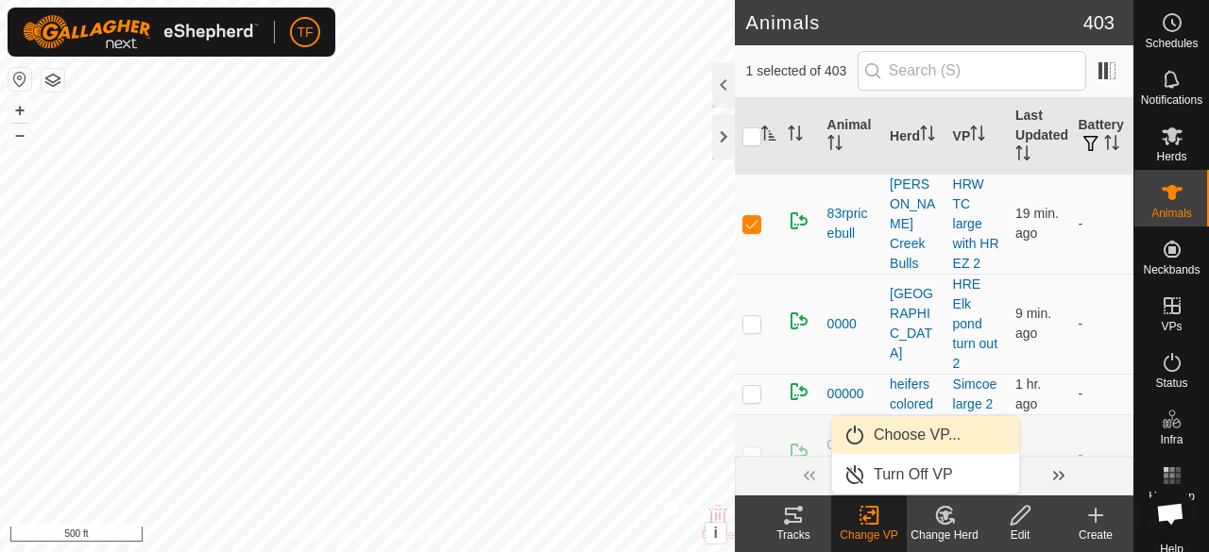
click at [899, 432] on link "Choose VP..." at bounding box center [925, 435] width 187 height 38
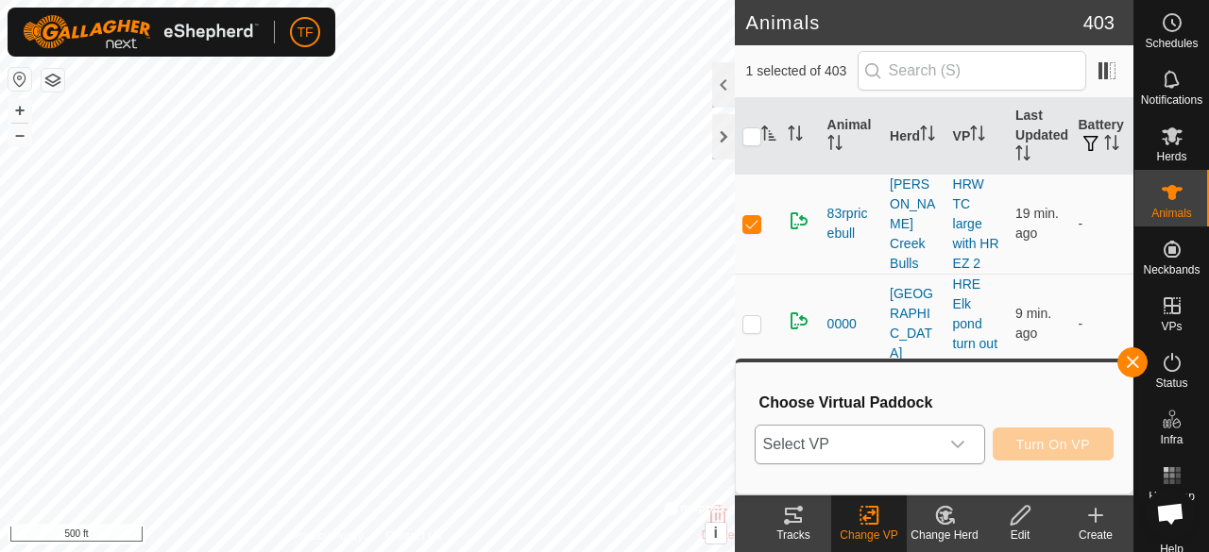
click at [952, 440] on icon "dropdown trigger" at bounding box center [957, 444] width 15 height 15
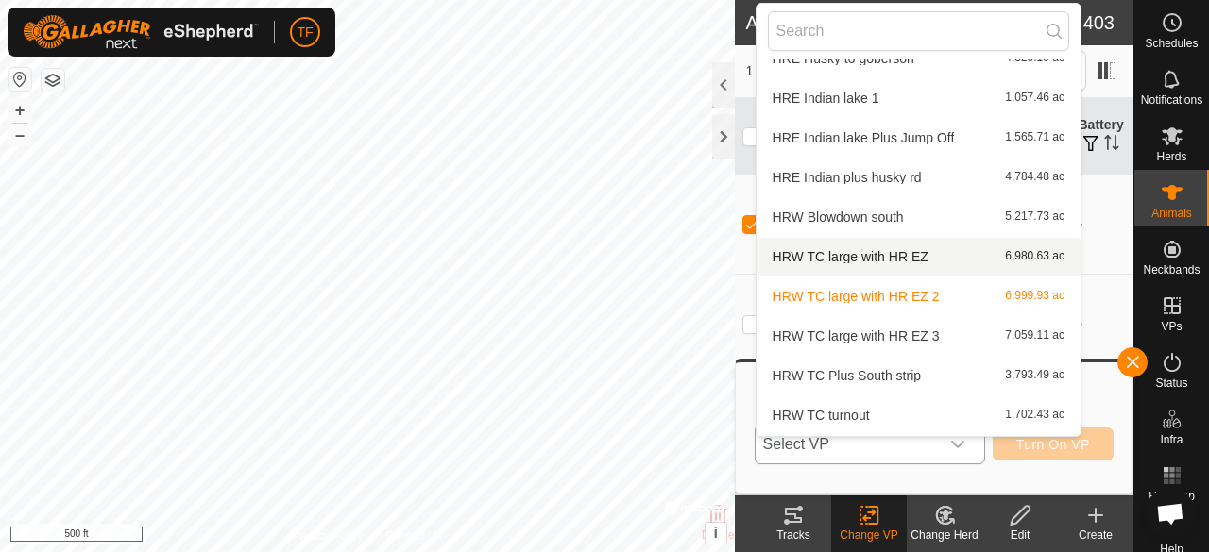
scroll to position [965, 0]
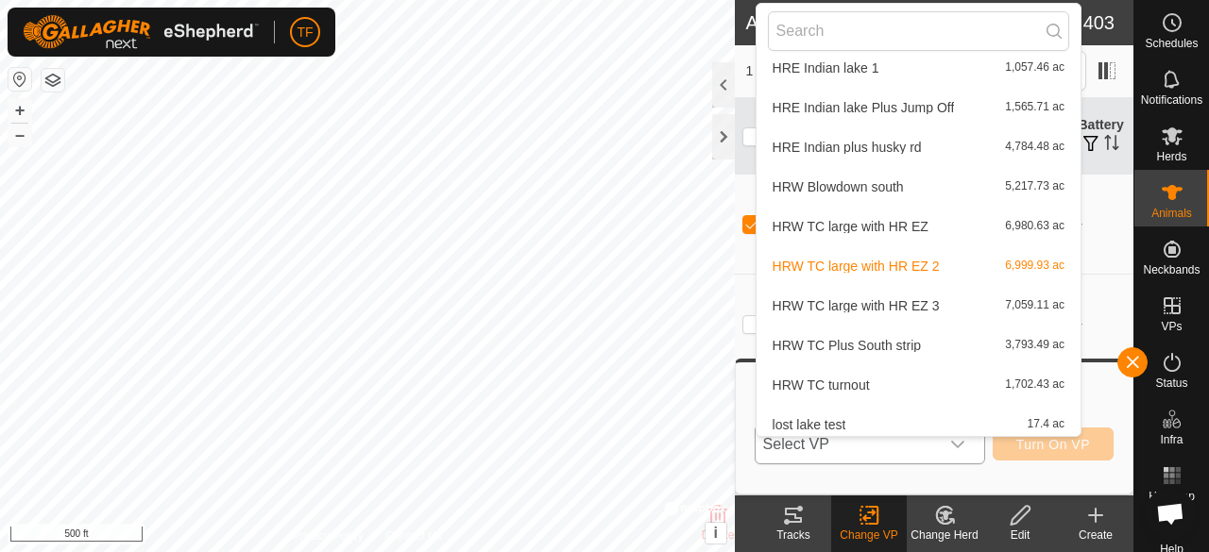
click at [909, 309] on li "HRW TC large with HR EZ 3 7,059.11 ac" at bounding box center [918, 306] width 324 height 38
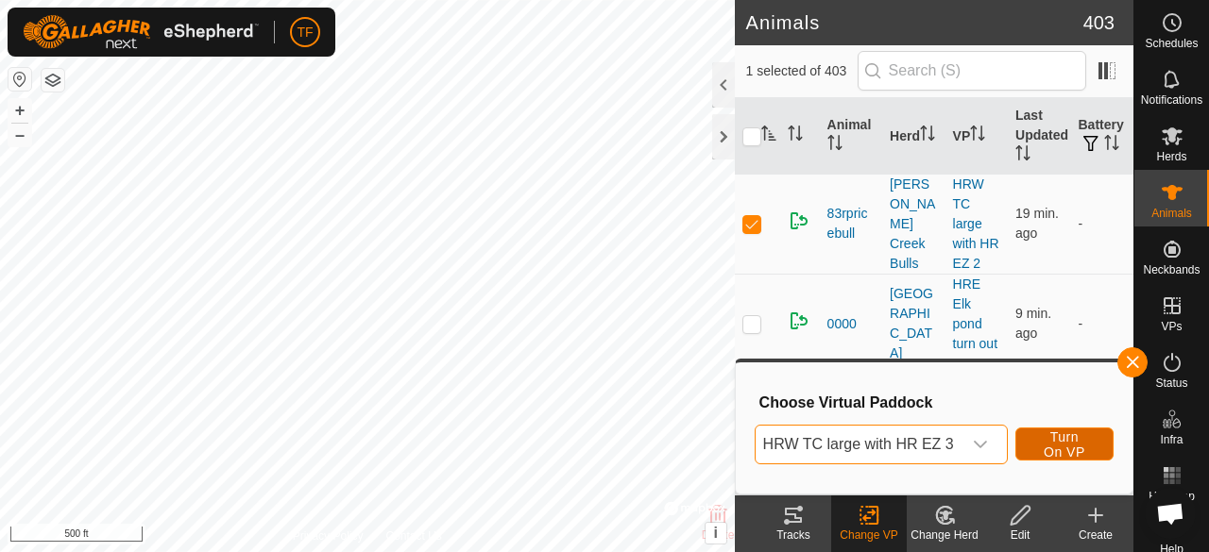
click at [1039, 439] on span "Turn On VP" at bounding box center [1064, 445] width 51 height 30
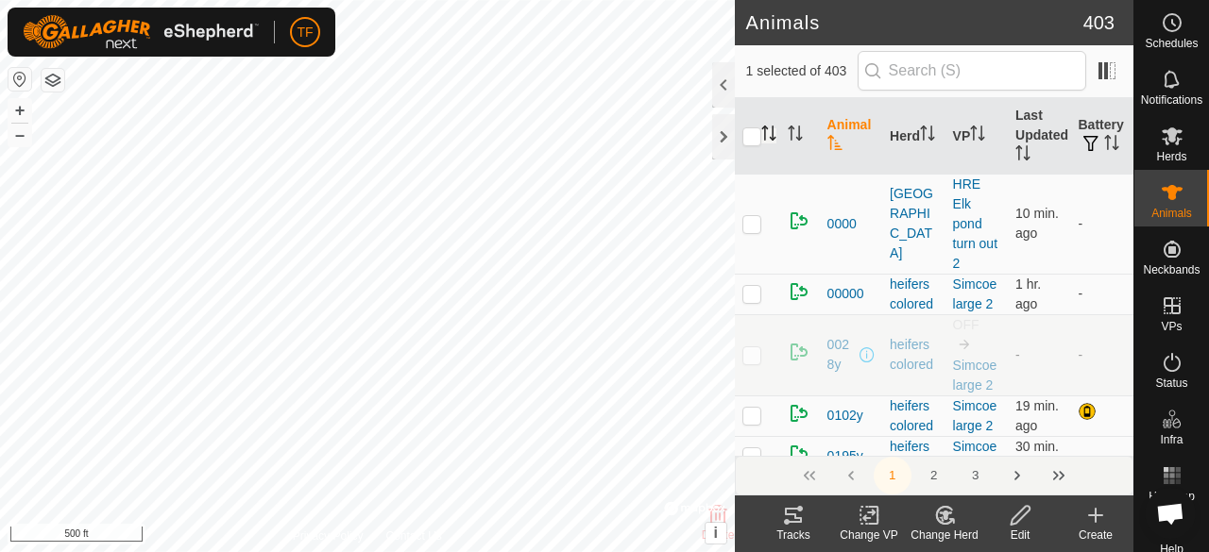
click at [768, 131] on icon "Activate to sort" at bounding box center [768, 133] width 15 height 15
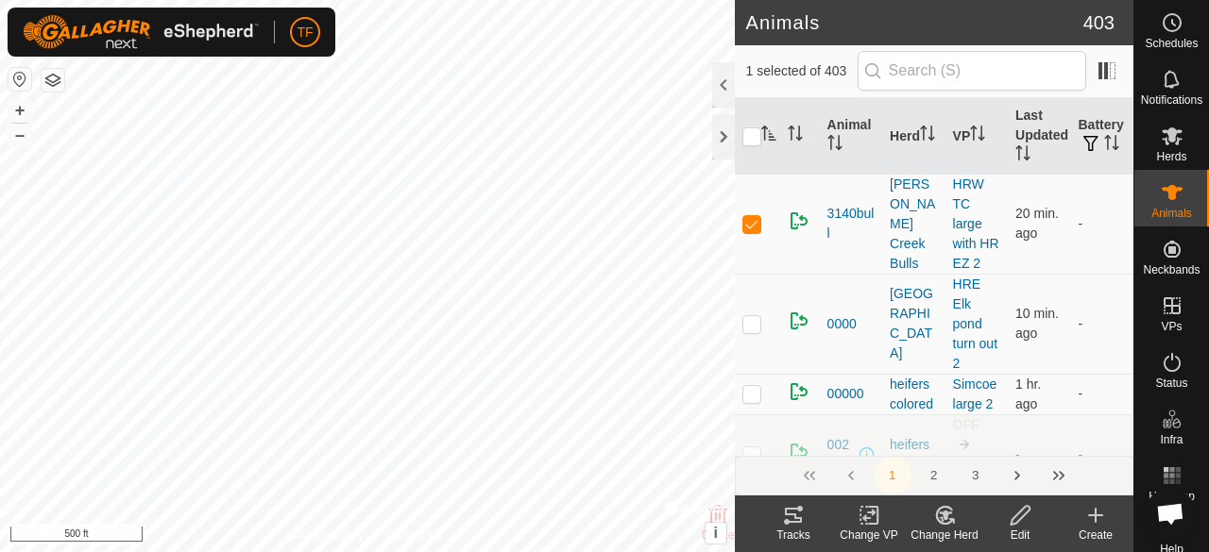
click at [867, 511] on icon at bounding box center [869, 515] width 24 height 23
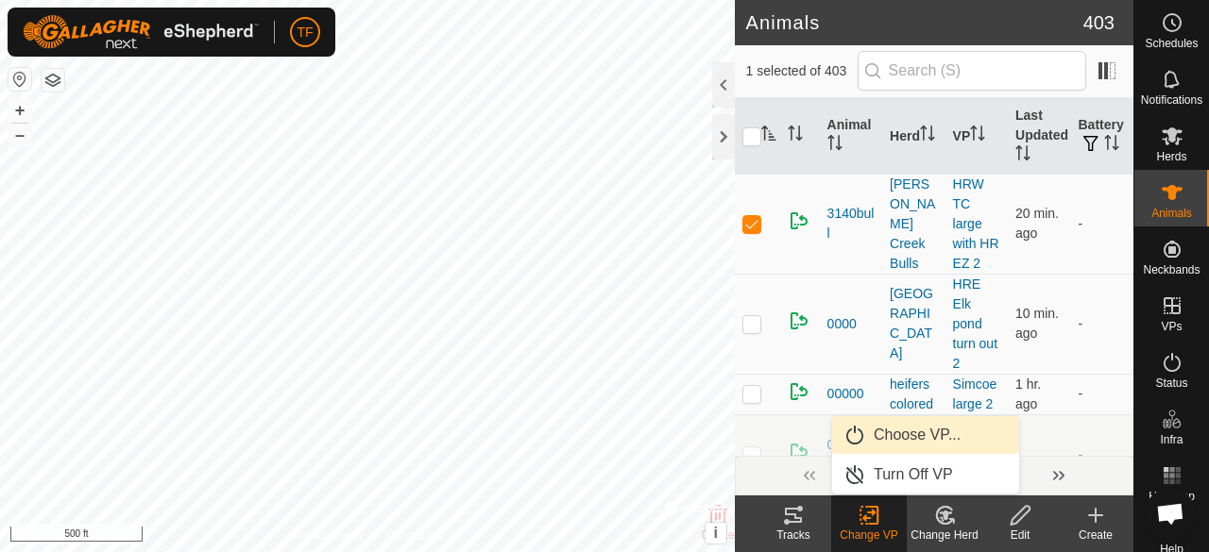
click at [899, 428] on link "Choose VP..." at bounding box center [925, 435] width 187 height 38
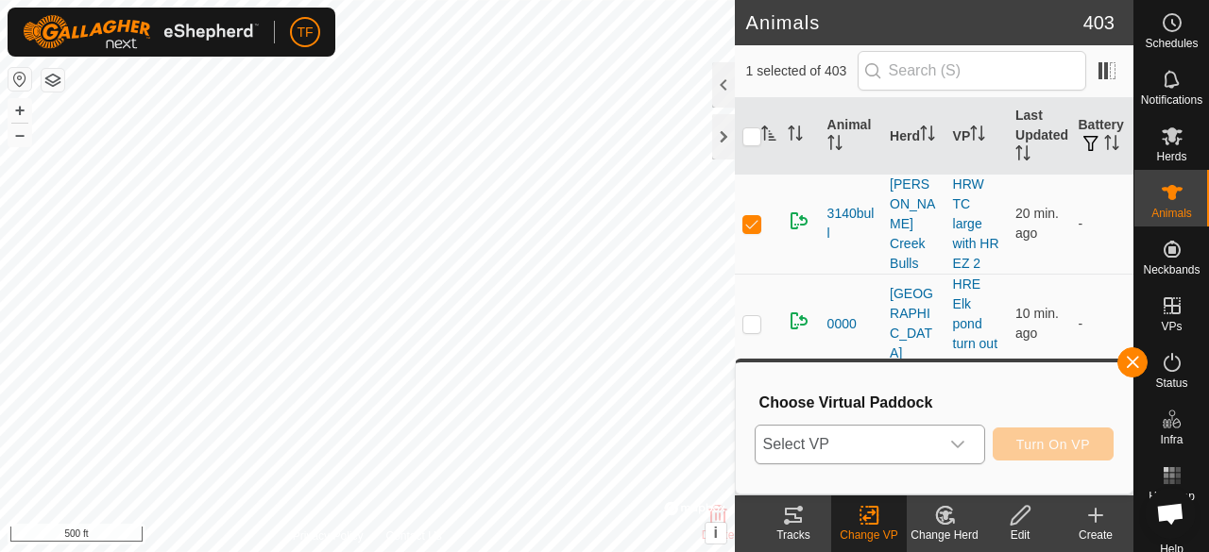
click at [952, 446] on icon "dropdown trigger" at bounding box center [957, 444] width 15 height 15
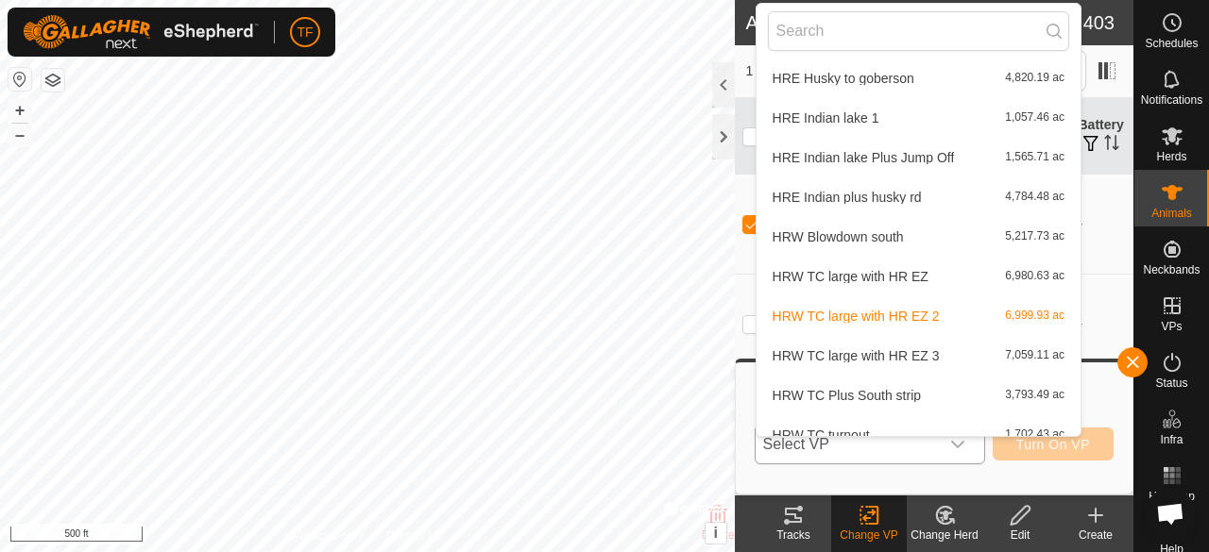
scroll to position [944, 0]
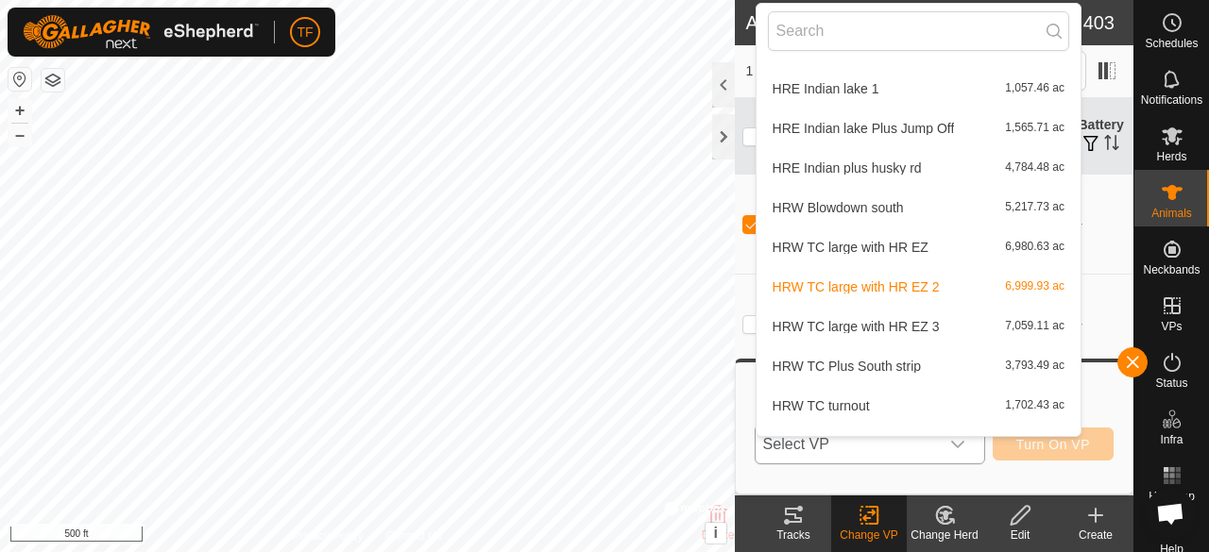
click at [935, 324] on li "HRW TC large with HR EZ 3 7,059.11 ac" at bounding box center [918, 327] width 324 height 38
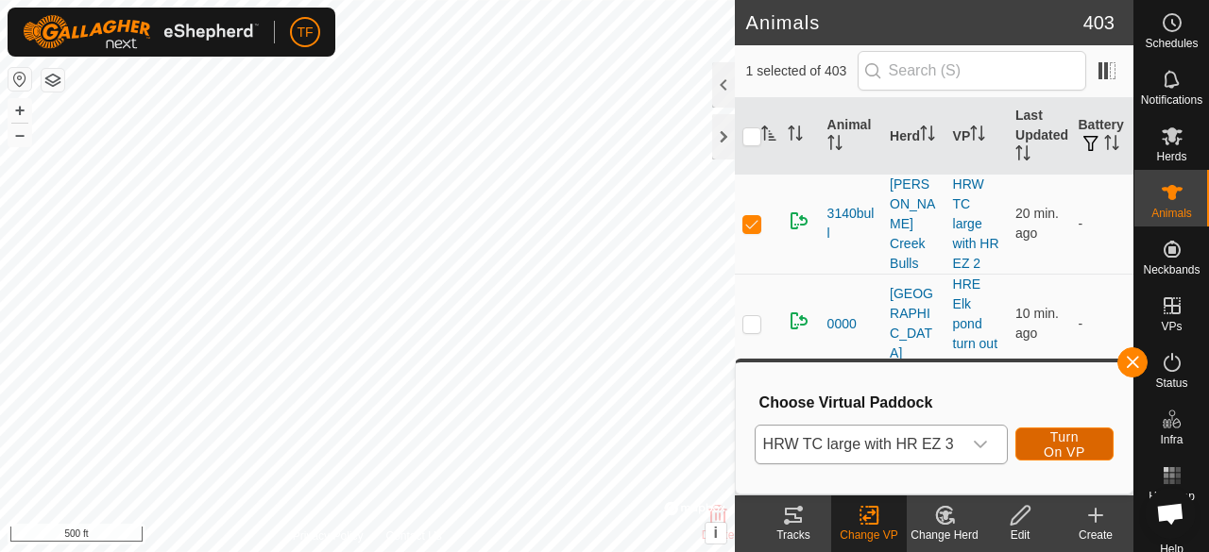
click at [1067, 447] on span "Turn On VP" at bounding box center [1064, 445] width 51 height 30
